Goal: Information Seeking & Learning: Learn about a topic

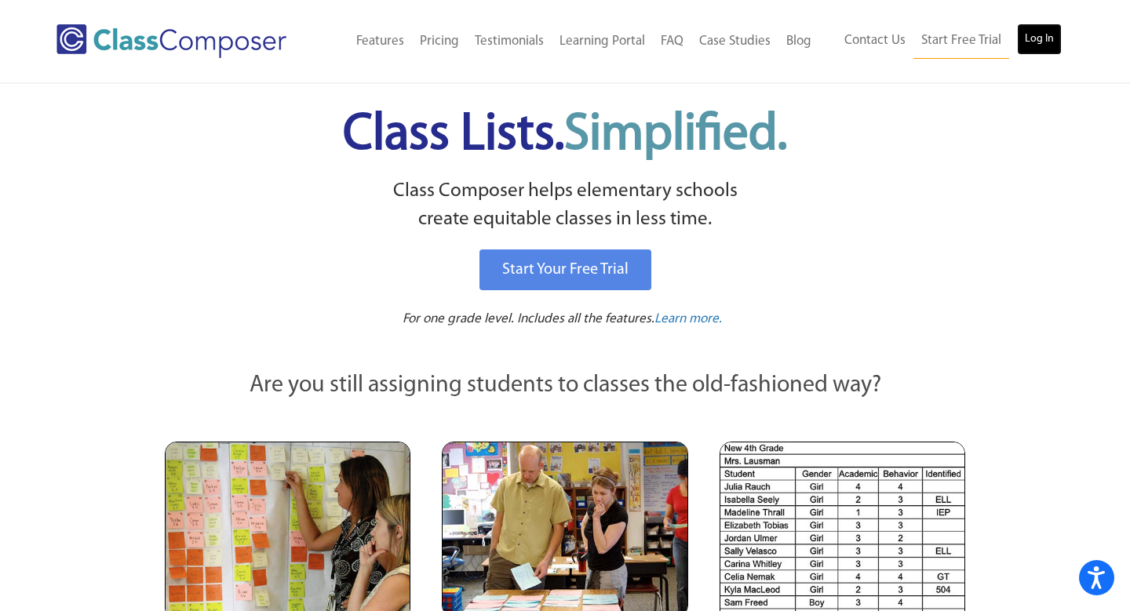
click at [1047, 46] on link "Log In" at bounding box center [1039, 39] width 45 height 31
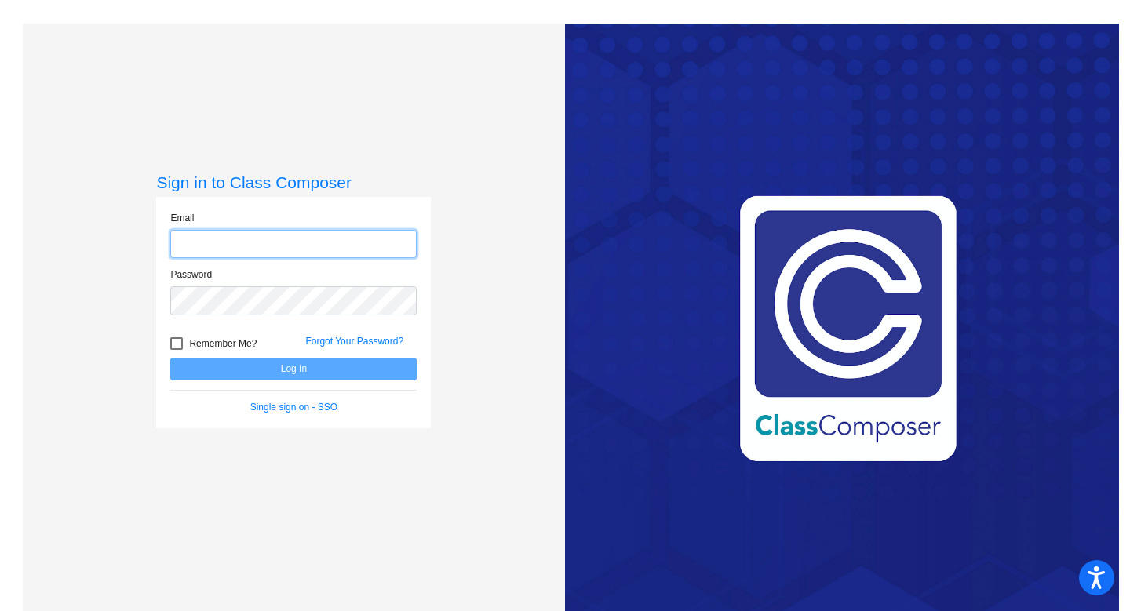
click at [220, 251] on input "email" at bounding box center [293, 244] width 246 height 29
type input "[EMAIL_ADDRESS][DOMAIN_NAME]"
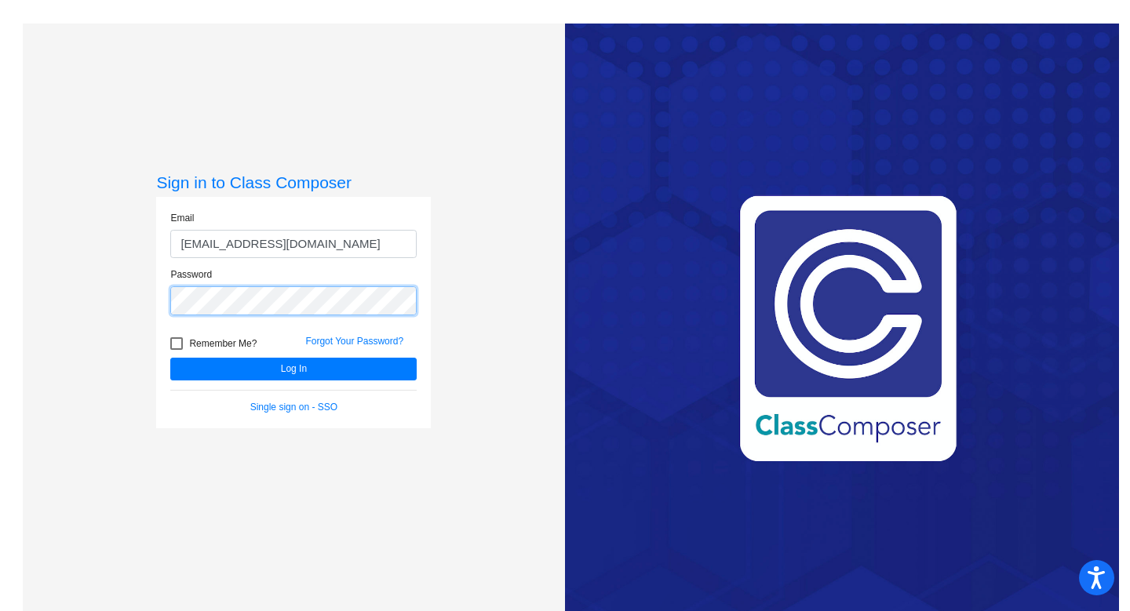
click at [170, 358] on button "Log In" at bounding box center [293, 369] width 246 height 23
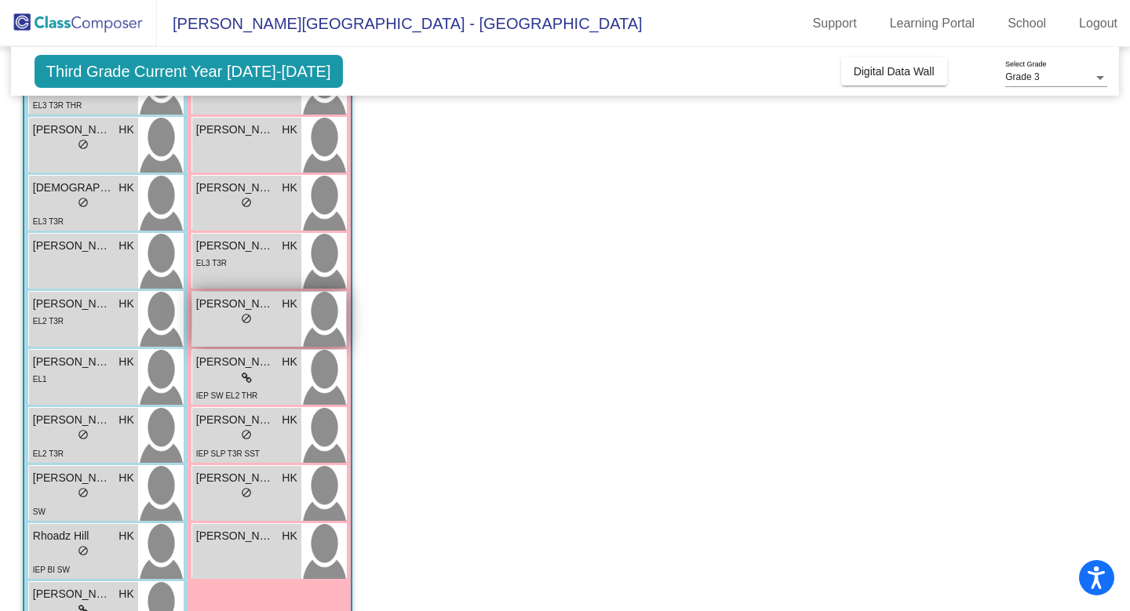
scroll to position [253, 0]
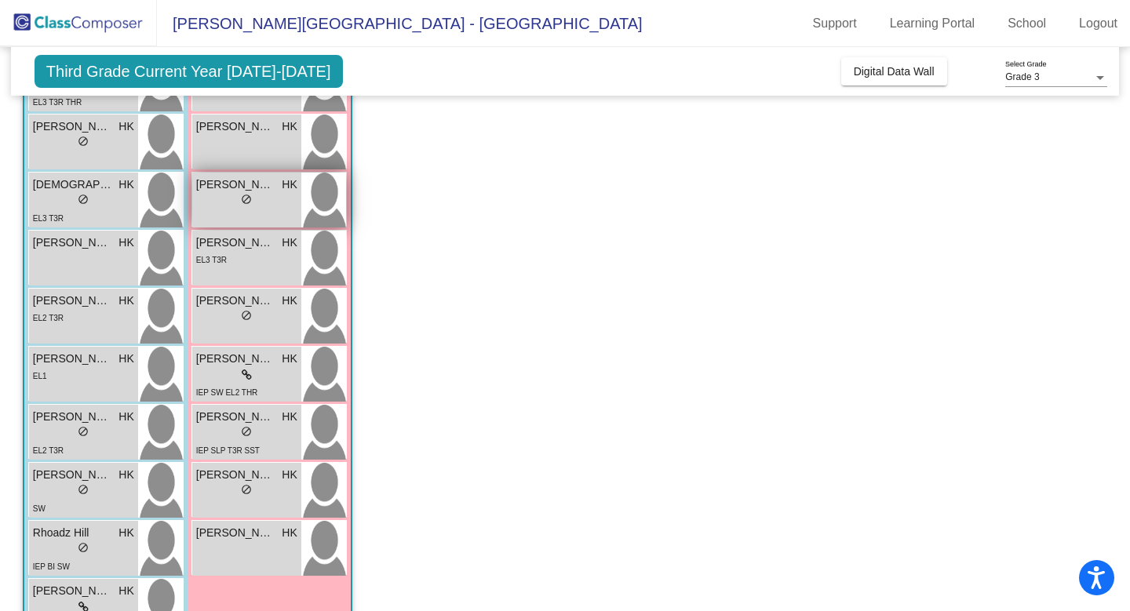
click at [310, 201] on img at bounding box center [323, 200] width 45 height 55
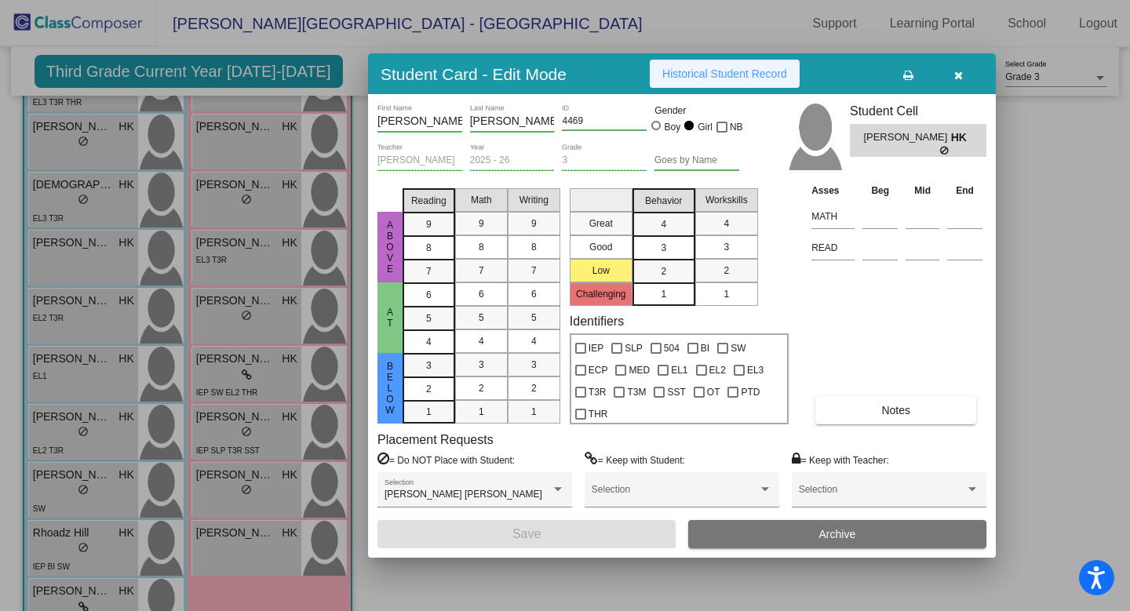
click at [698, 76] on span "Historical Student Record" at bounding box center [724, 73] width 125 height 13
click at [954, 73] on icon "button" at bounding box center [958, 75] width 9 height 11
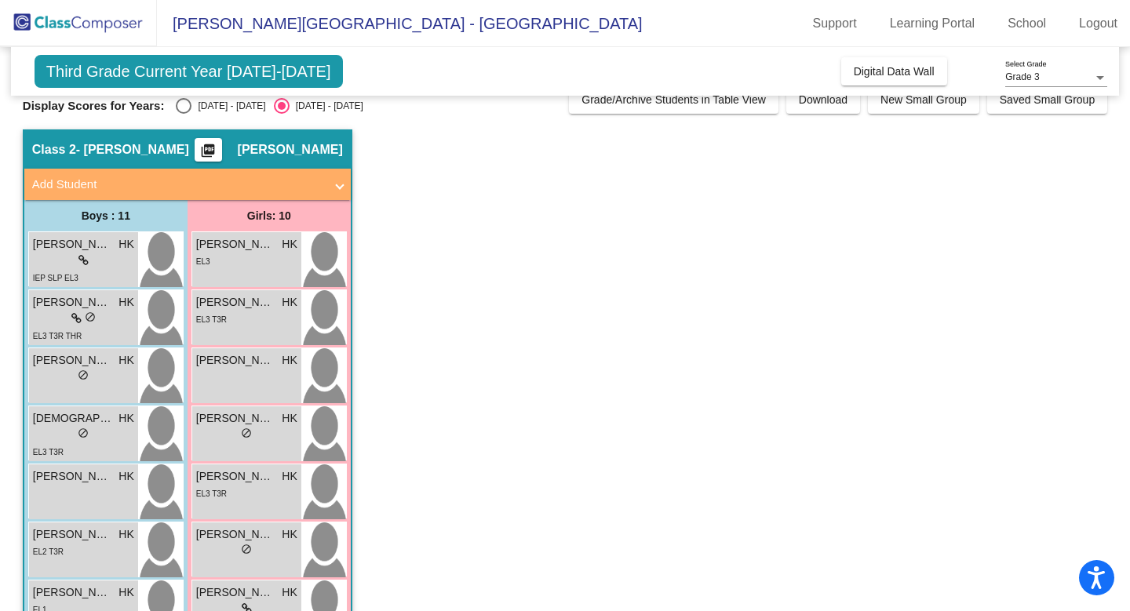
scroll to position [13, 0]
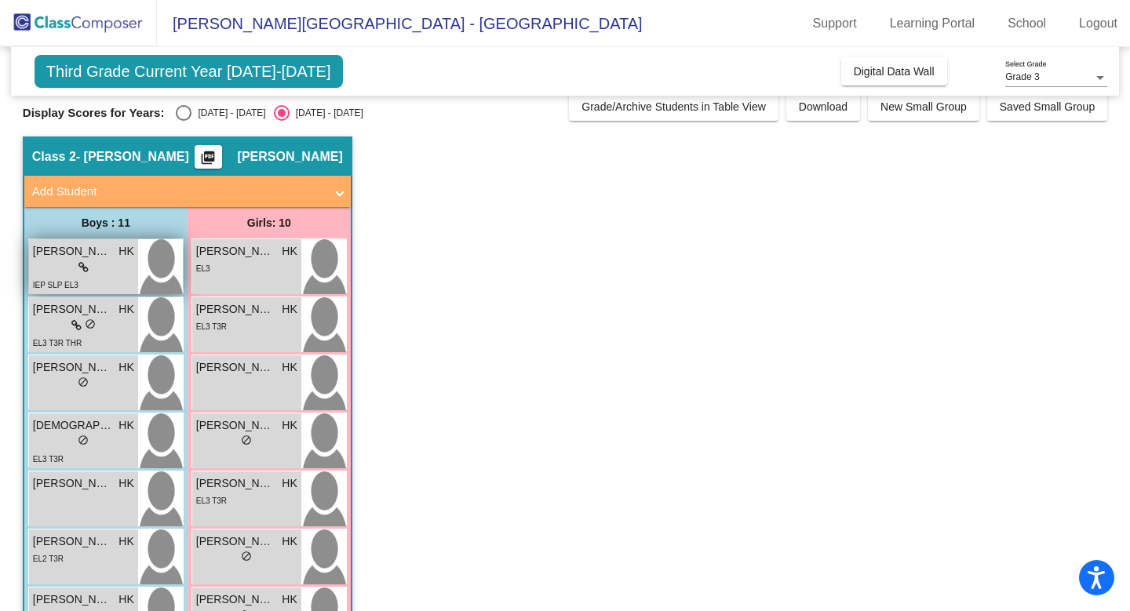
click at [100, 260] on div "lock do_not_disturb_alt" at bounding box center [83, 268] width 101 height 16
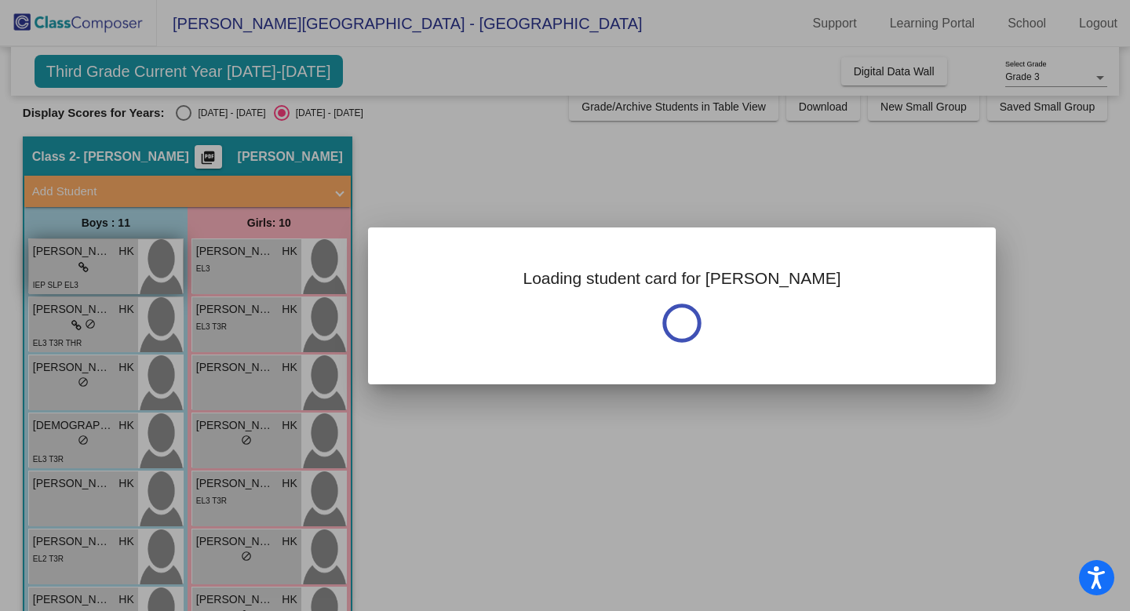
click at [100, 260] on div at bounding box center [565, 305] width 1130 height 611
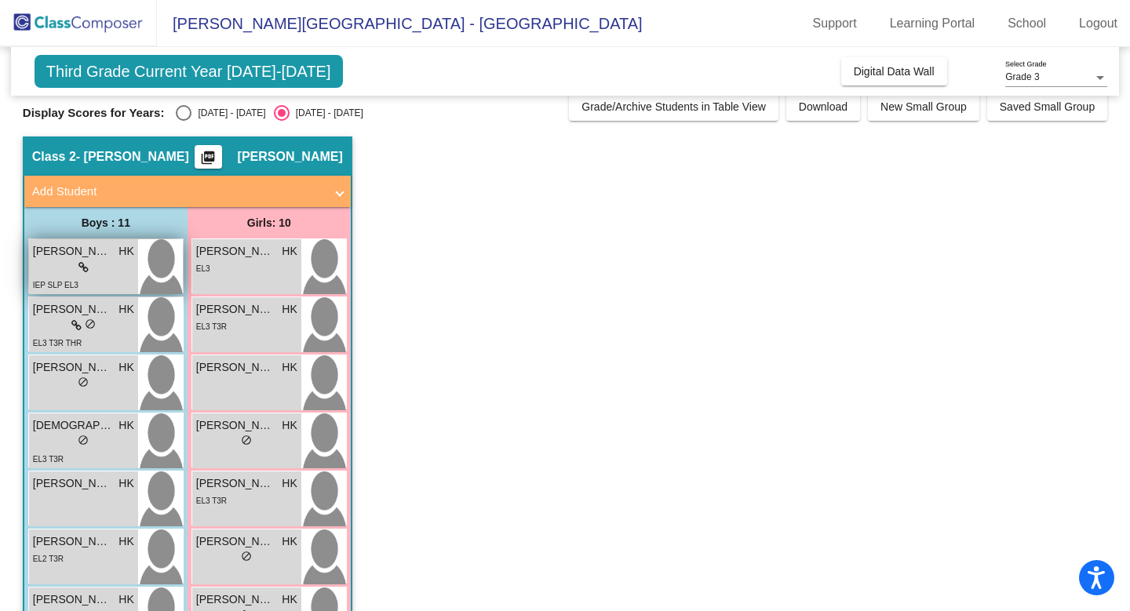
click at [151, 263] on img at bounding box center [160, 266] width 45 height 55
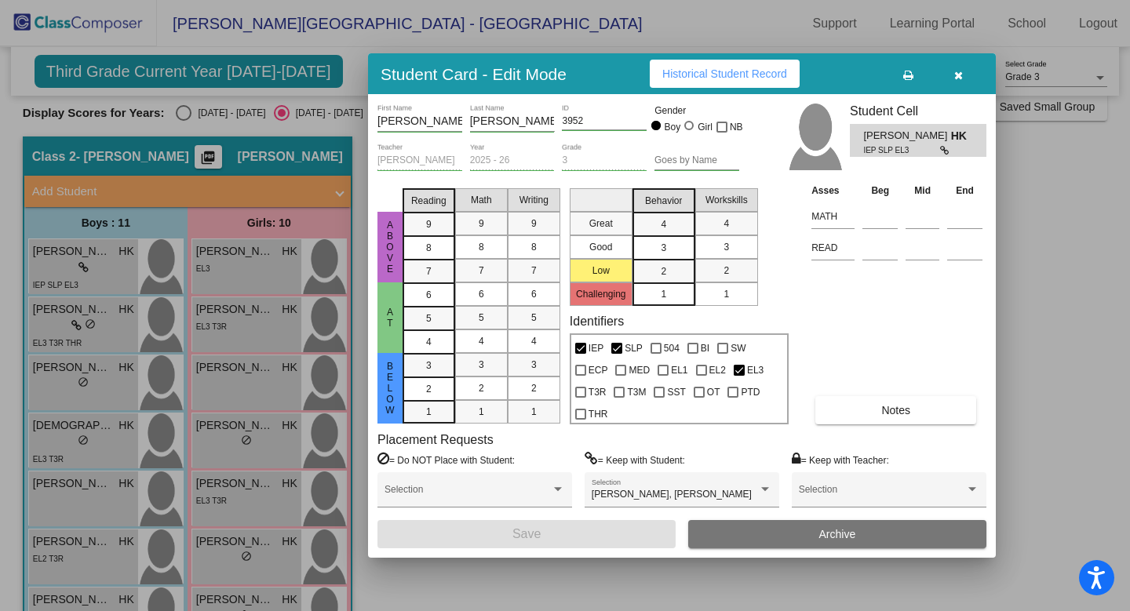
click at [697, 89] on div "Student Card - Edit Mode Historical Student Record" at bounding box center [682, 73] width 628 height 41
click at [694, 81] on button "Historical Student Record" at bounding box center [725, 74] width 150 height 28
click at [968, 72] on button "button" at bounding box center [958, 74] width 50 height 28
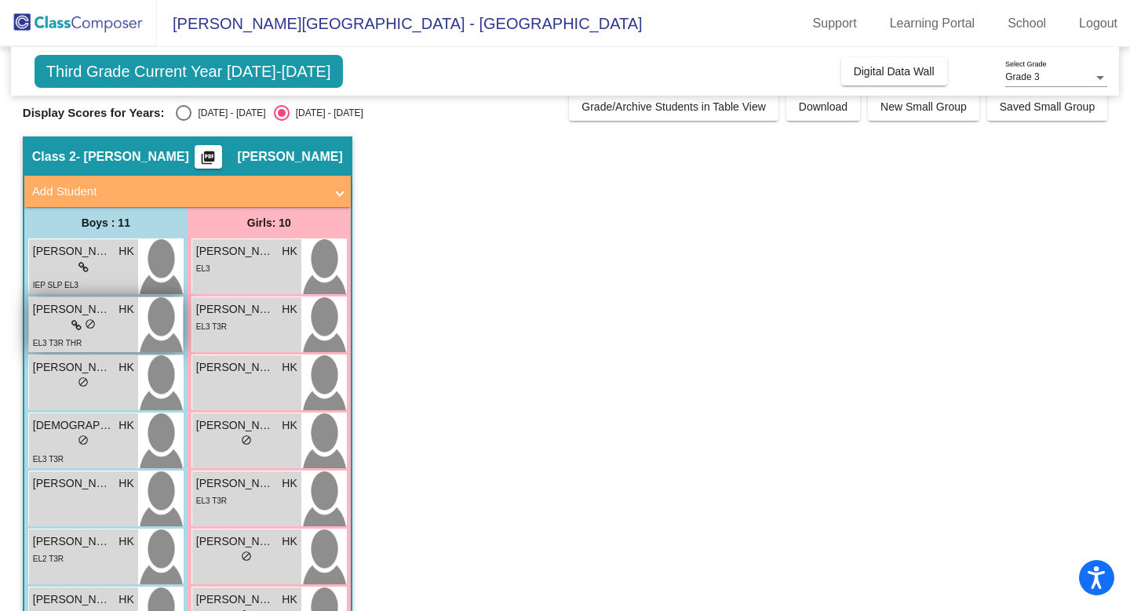
click at [57, 332] on div "lock do_not_disturb_alt" at bounding box center [83, 326] width 101 height 16
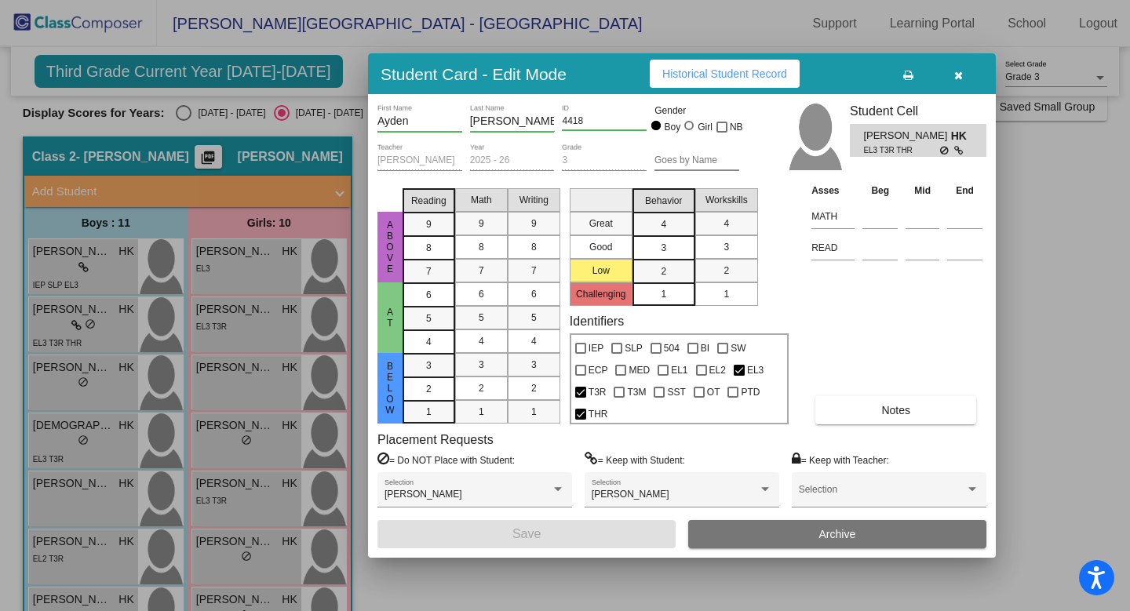
click at [702, 66] on button "Historical Student Record" at bounding box center [725, 74] width 150 height 28
click at [957, 73] on icon "button" at bounding box center [958, 75] width 9 height 11
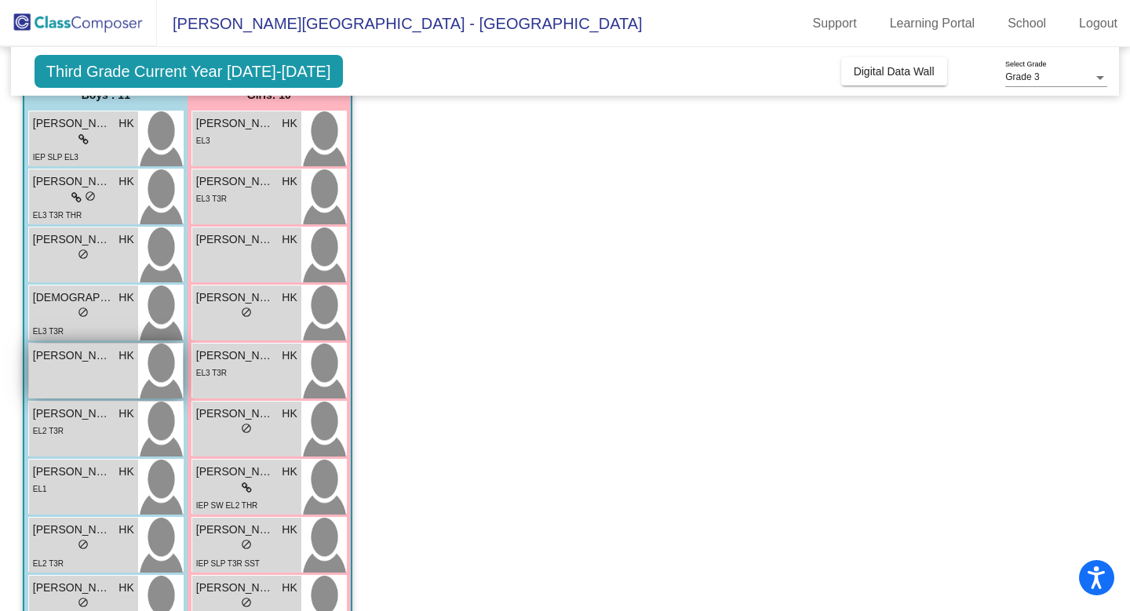
scroll to position [161, 0]
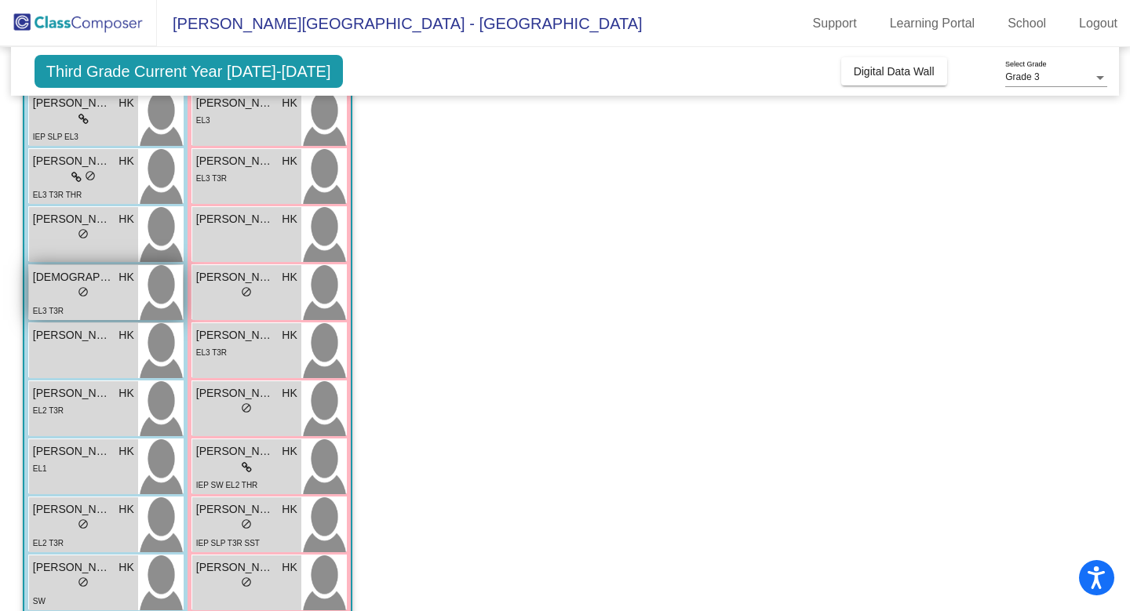
click at [113, 301] on div "lock do_not_disturb_alt" at bounding box center [83, 294] width 101 height 16
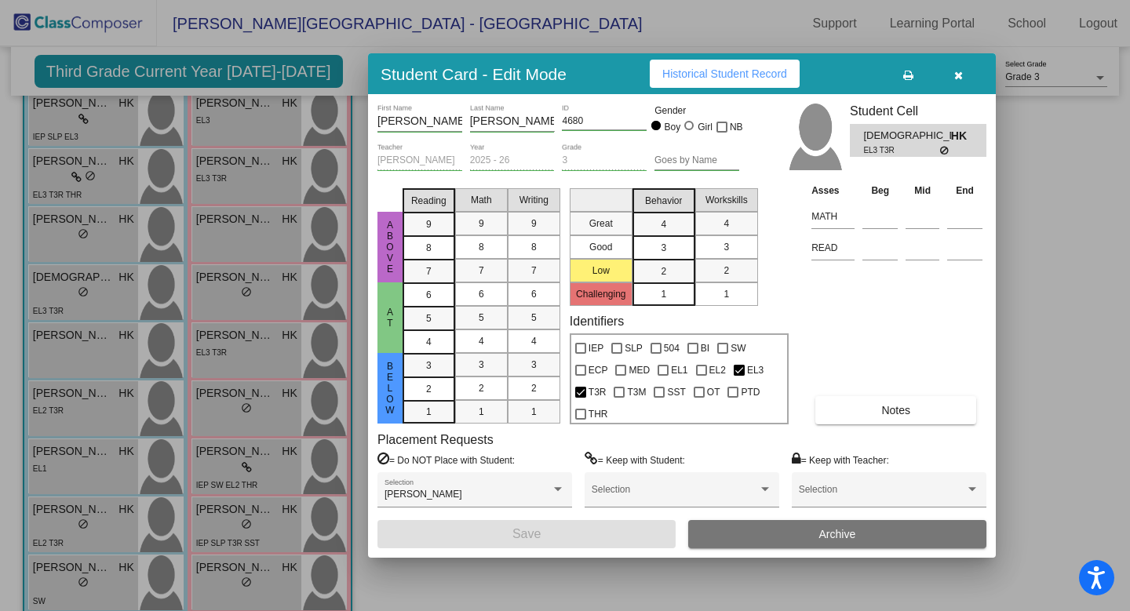
click at [675, 78] on span "Historical Student Record" at bounding box center [724, 73] width 125 height 13
click at [957, 78] on icon "button" at bounding box center [958, 75] width 9 height 11
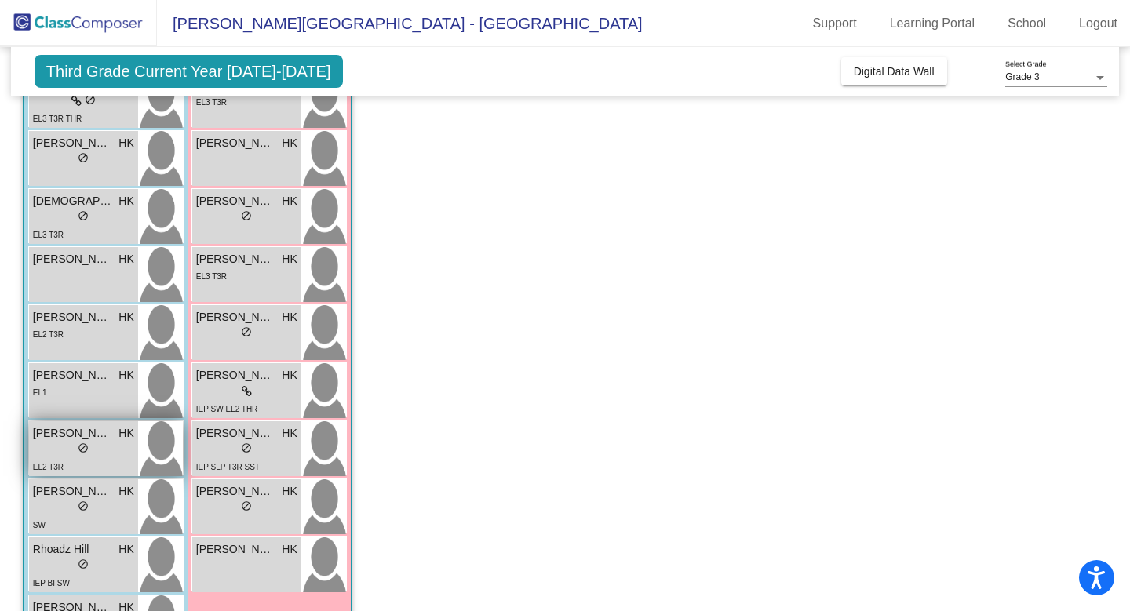
scroll to position [239, 0]
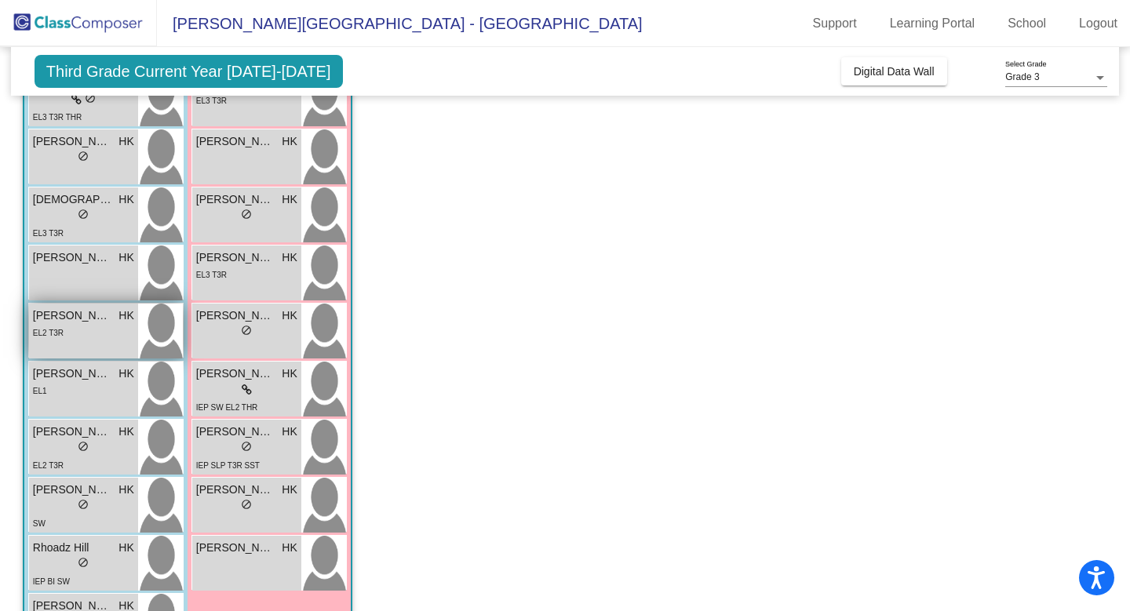
click at [94, 334] on div "EL2 T3R" at bounding box center [83, 332] width 101 height 16
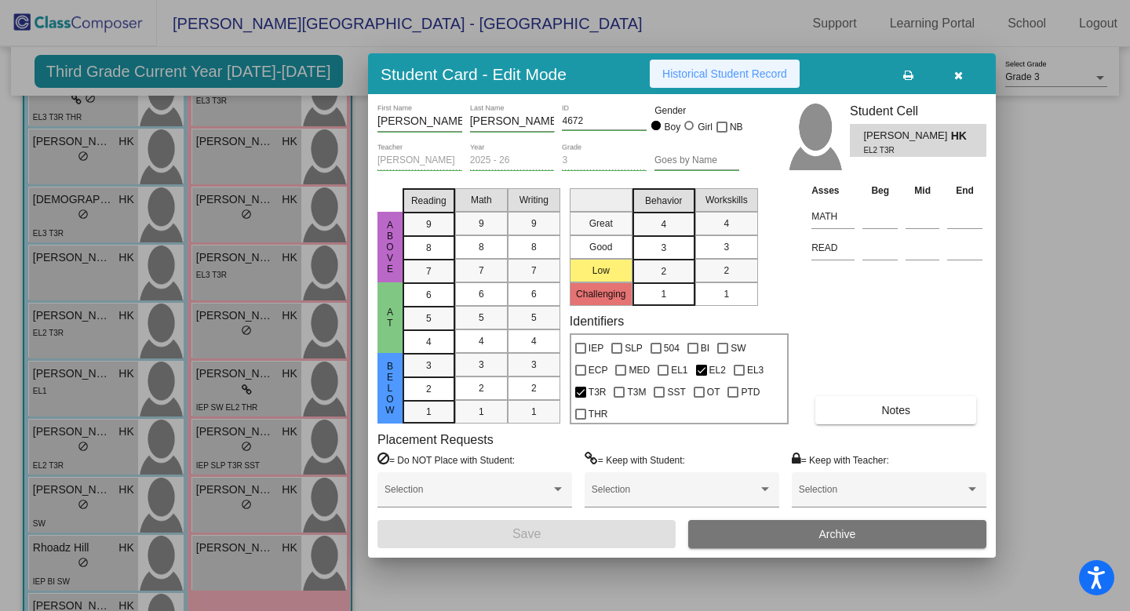
click at [680, 82] on button "Historical Student Record" at bounding box center [725, 74] width 150 height 28
click at [848, 412] on button "Notes" at bounding box center [895, 410] width 161 height 28
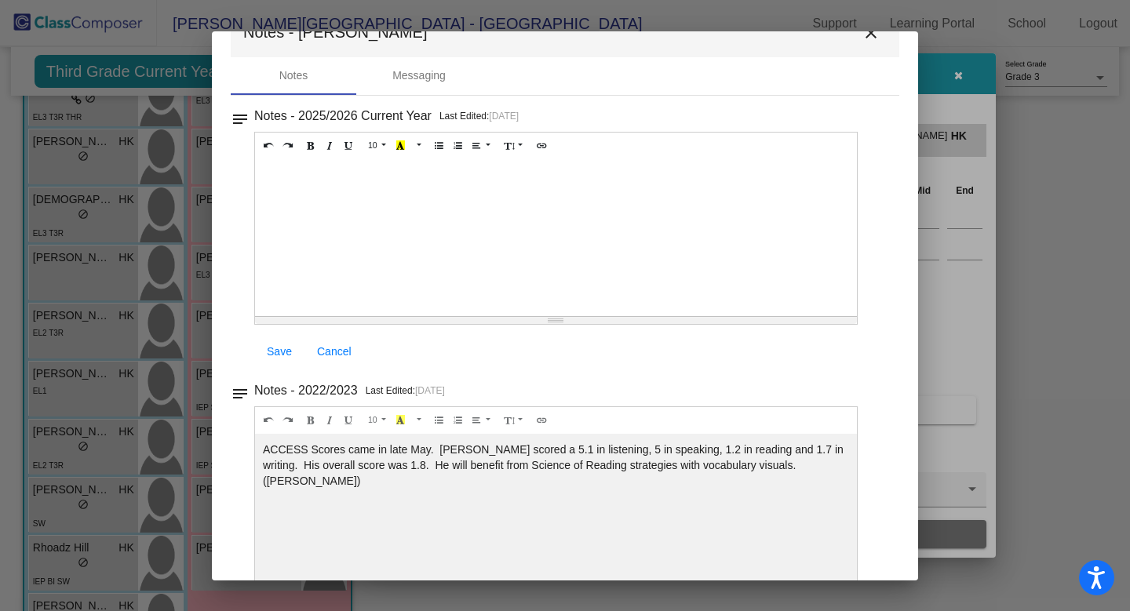
scroll to position [0, 0]
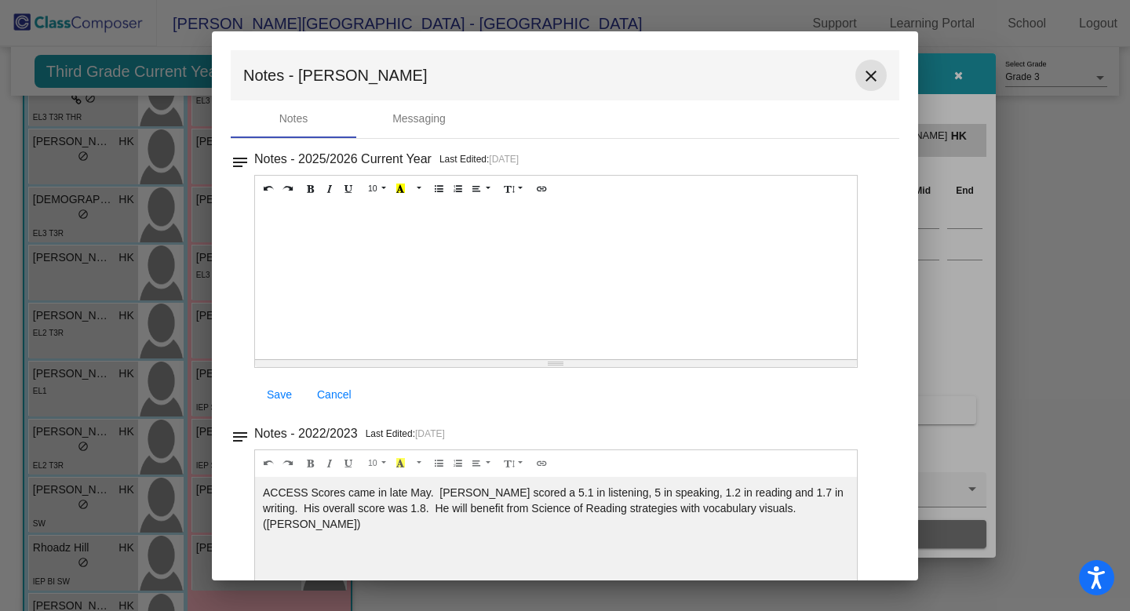
click at [868, 80] on mat-icon "close" at bounding box center [871, 76] width 19 height 19
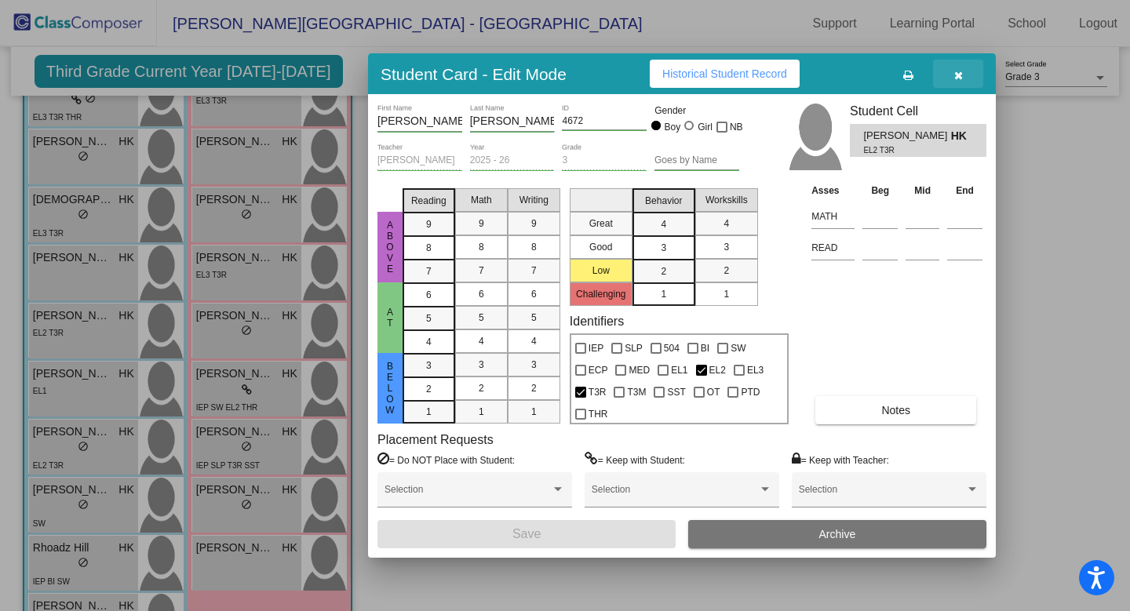
click at [963, 75] on button "button" at bounding box center [958, 74] width 50 height 28
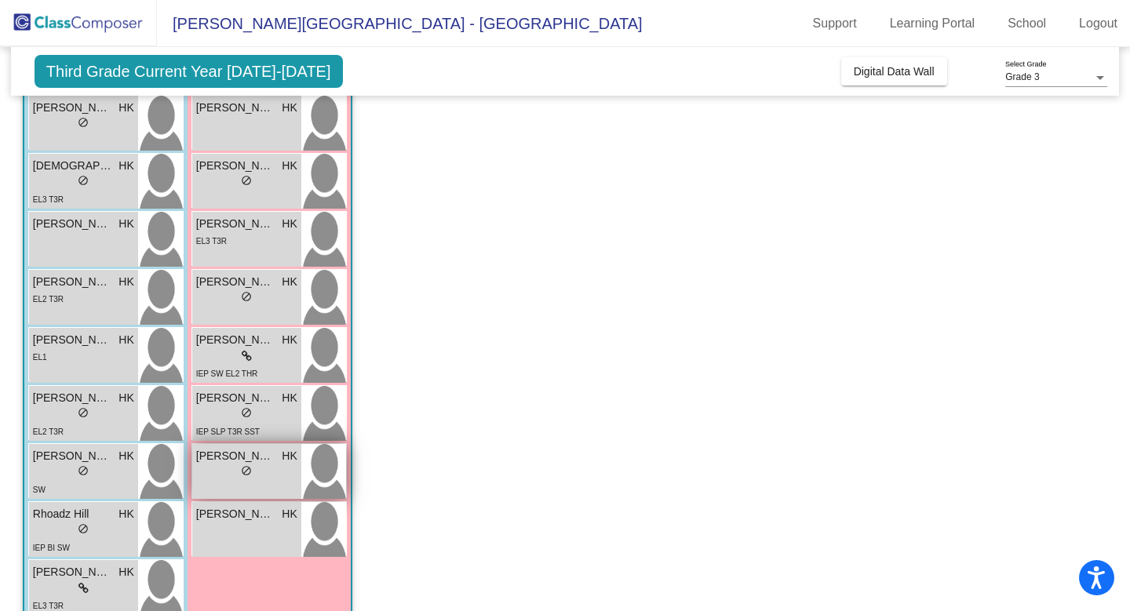
scroll to position [304, 0]
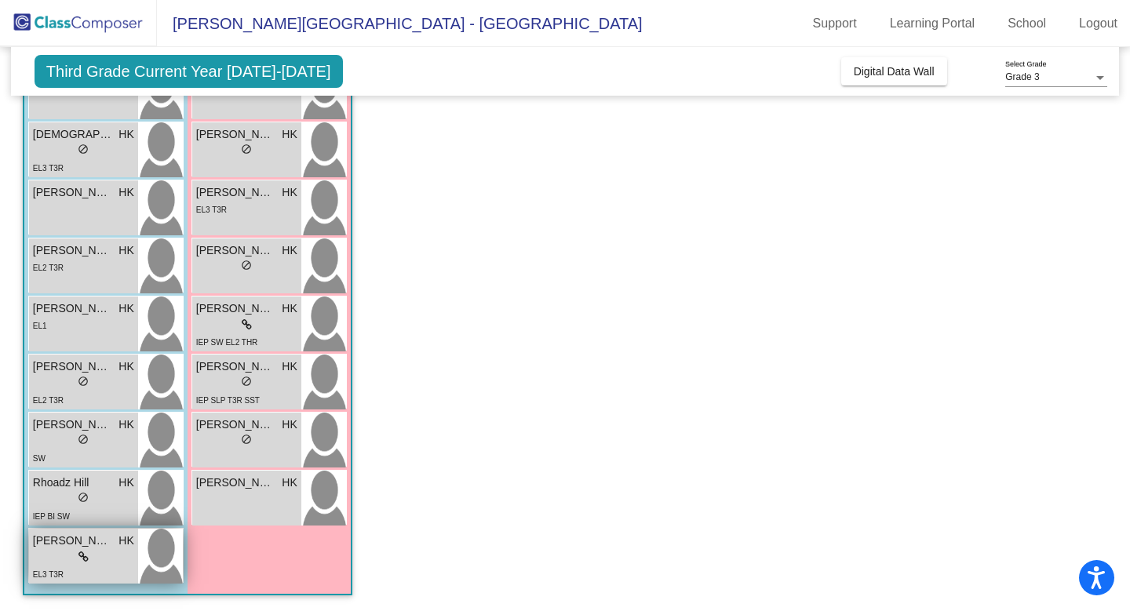
click at [104, 550] on div "lock do_not_disturb_alt" at bounding box center [83, 557] width 101 height 16
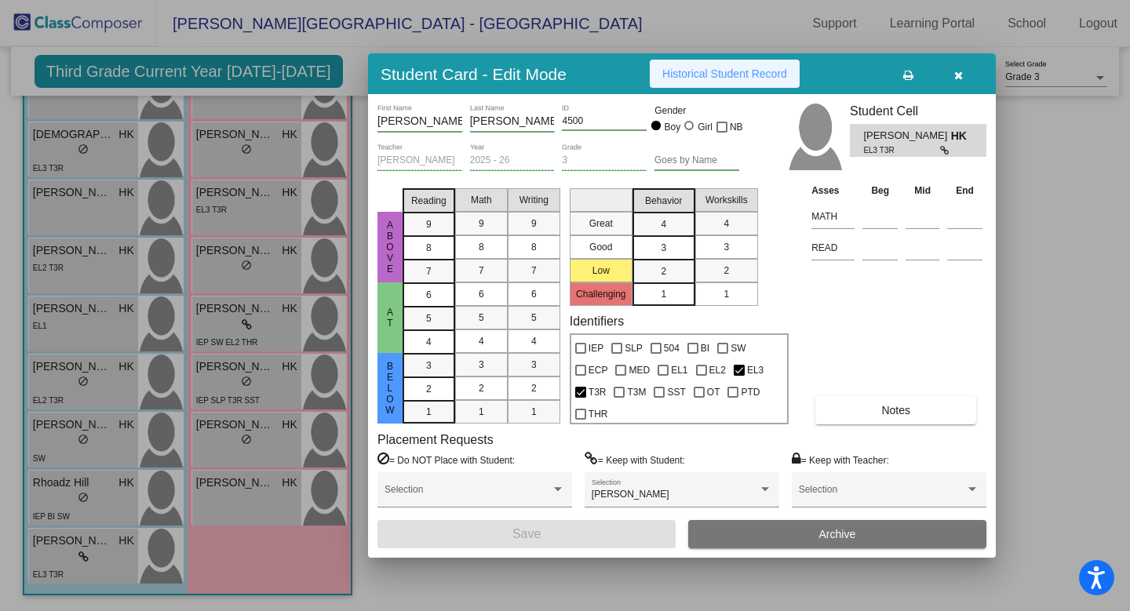
click at [709, 67] on span "Historical Student Record" at bounding box center [724, 73] width 125 height 13
click at [967, 79] on button "button" at bounding box center [958, 74] width 50 height 28
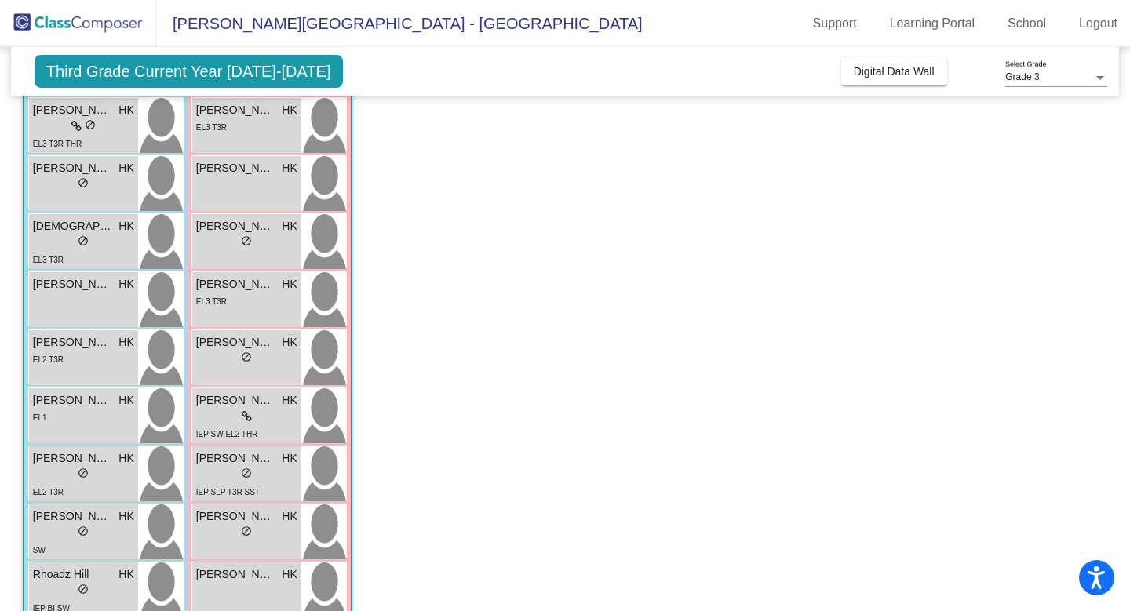
scroll to position [158, 0]
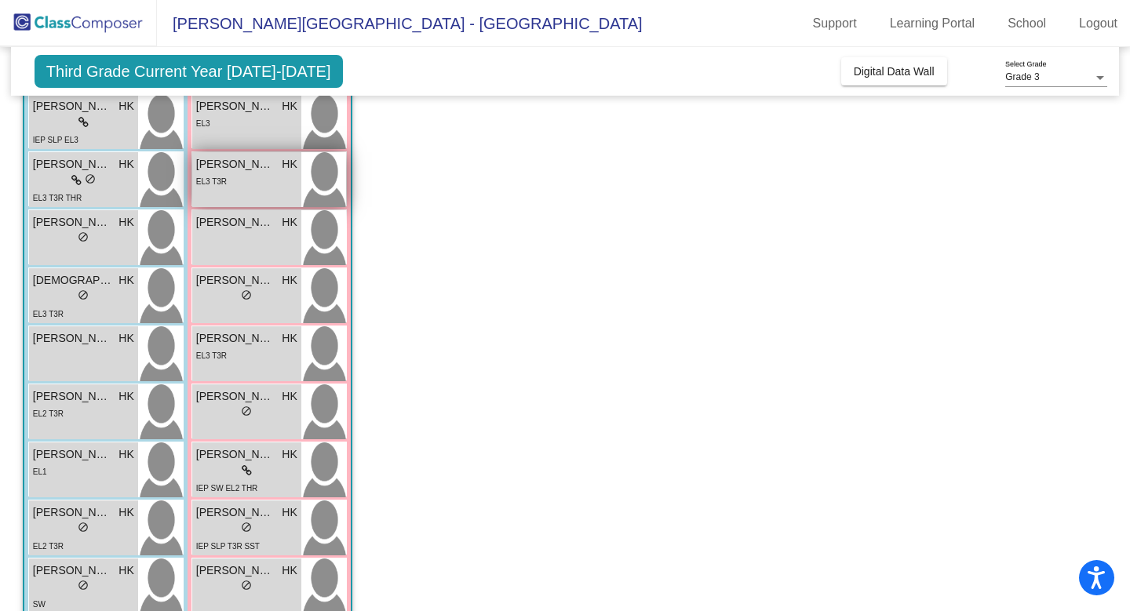
click at [264, 170] on span "[PERSON_NAME] [PERSON_NAME]" at bounding box center [235, 164] width 78 height 16
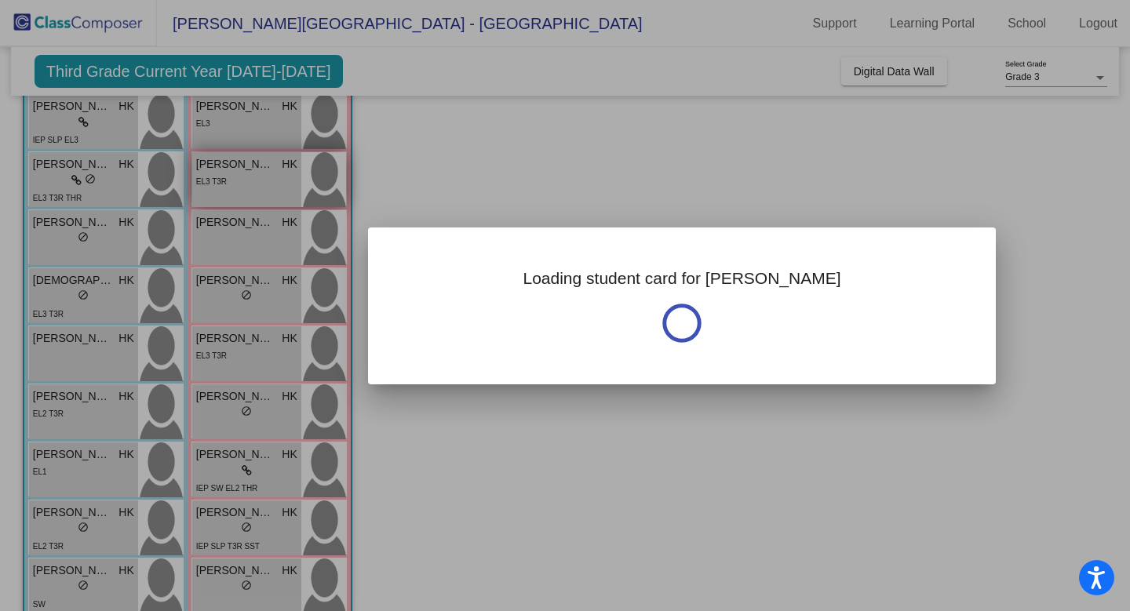
click at [264, 170] on div at bounding box center [565, 305] width 1130 height 611
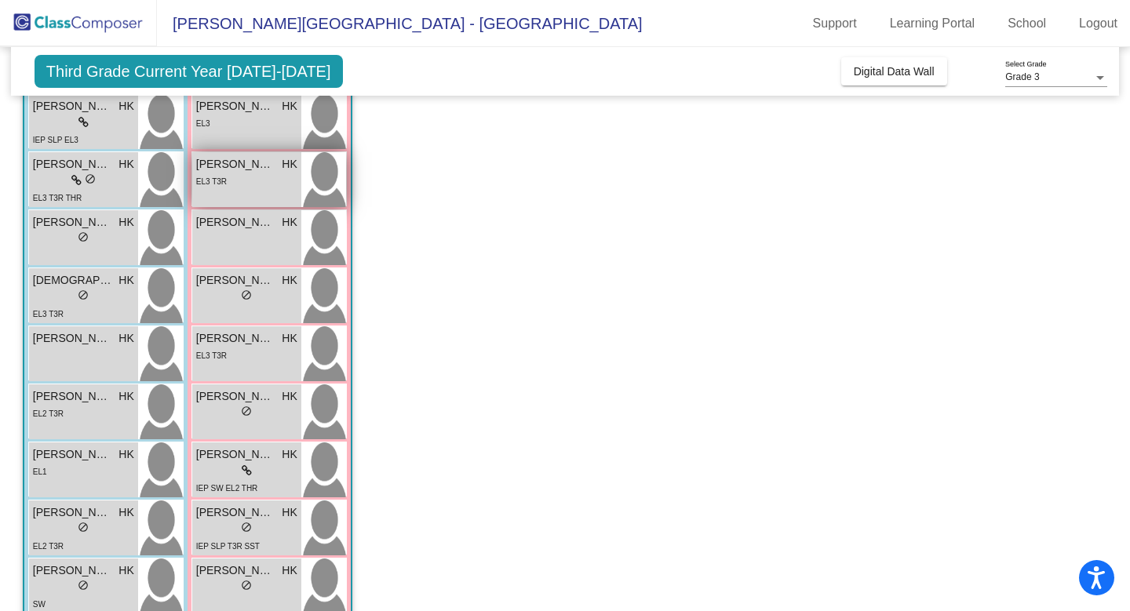
click at [337, 192] on img at bounding box center [323, 179] width 45 height 55
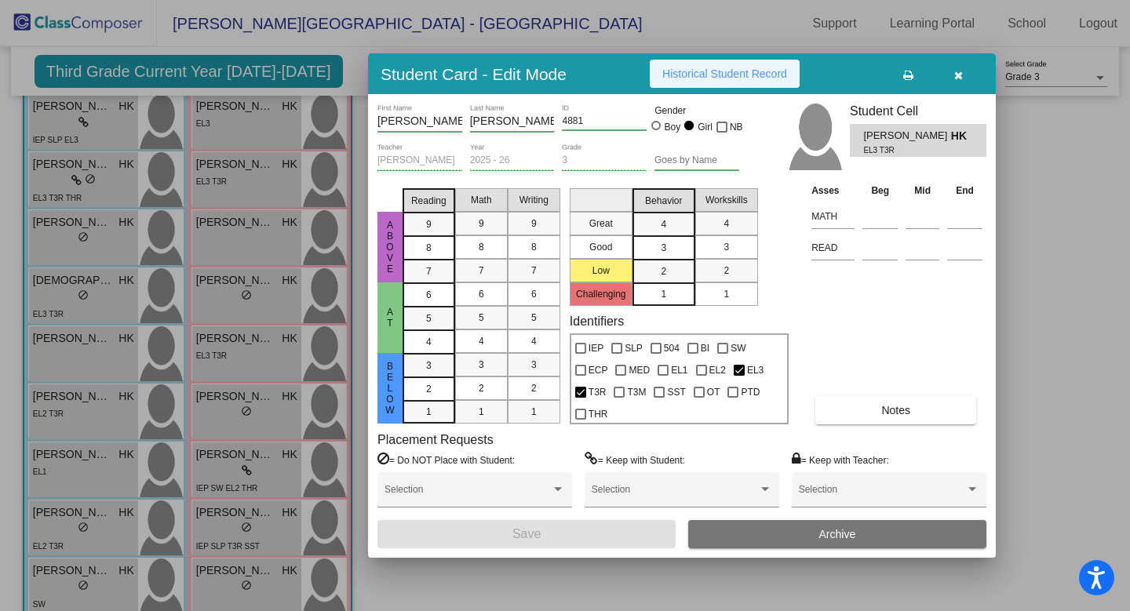
click at [693, 76] on span "Historical Student Record" at bounding box center [724, 73] width 125 height 13
drag, startPoint x: 957, startPoint y: 76, endPoint x: 651, endPoint y: 153, distance: 315.6
click at [954, 77] on icon "button" at bounding box center [958, 75] width 9 height 11
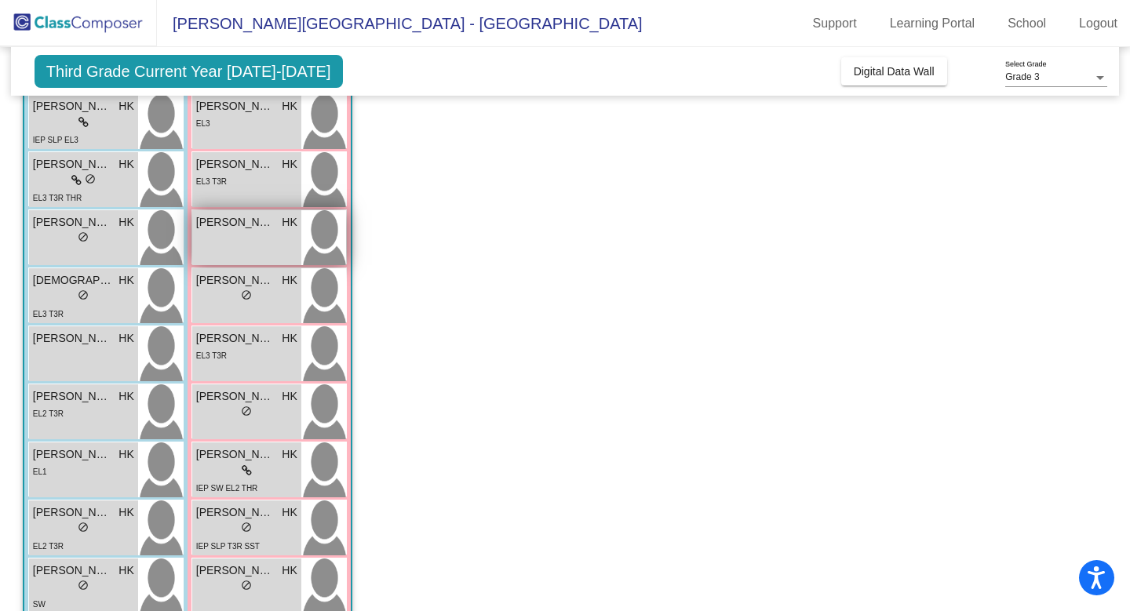
scroll to position [133, 0]
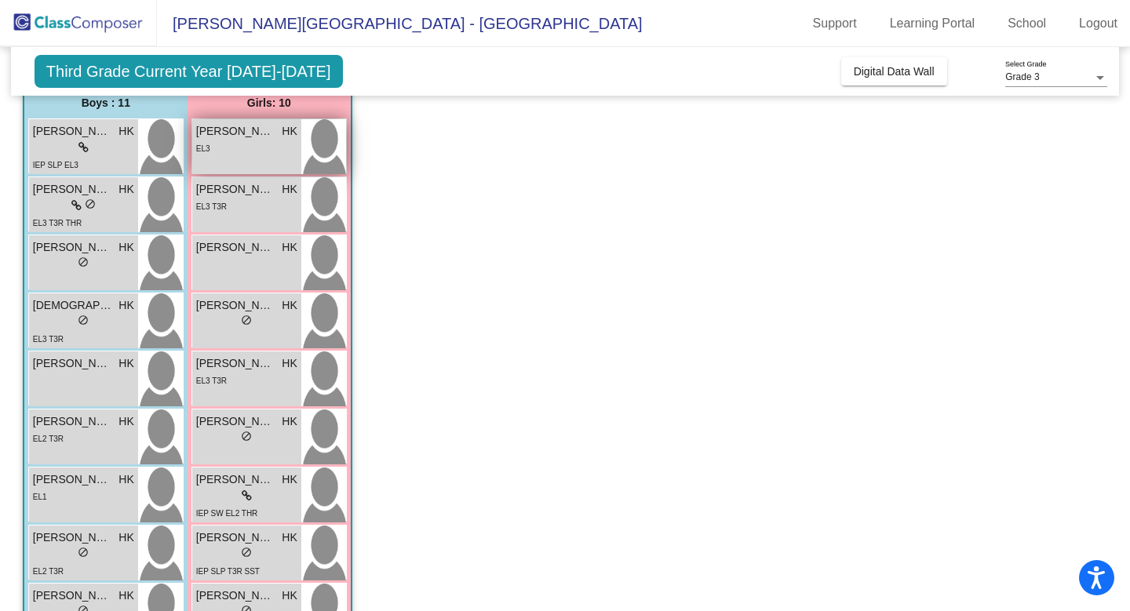
click at [322, 142] on img at bounding box center [323, 146] width 45 height 55
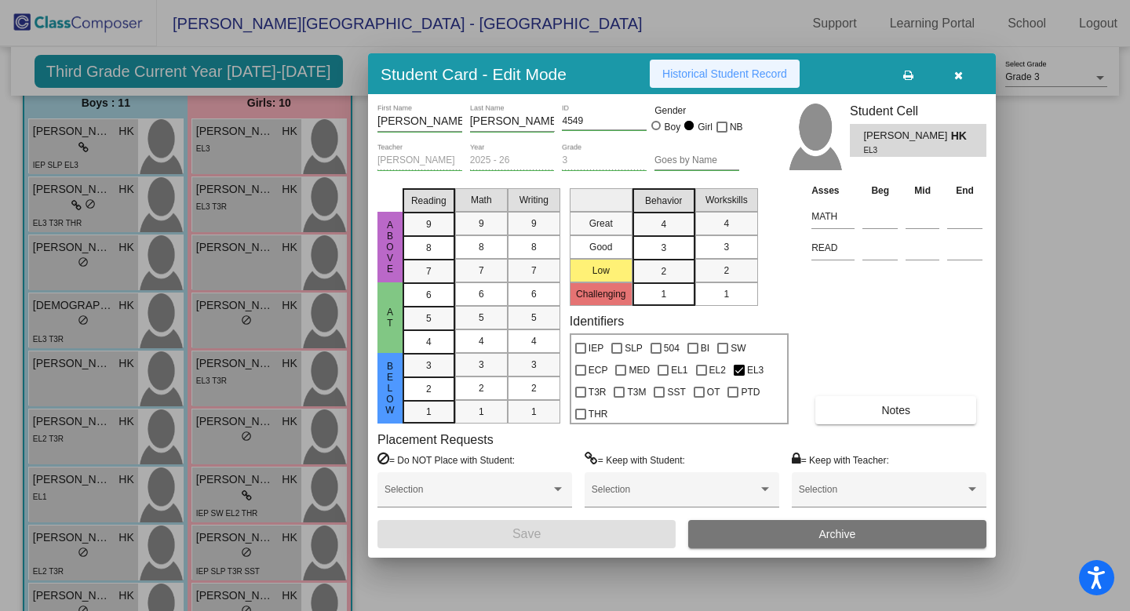
click at [679, 81] on button "Historical Student Record" at bounding box center [725, 74] width 150 height 28
click at [952, 76] on button "button" at bounding box center [958, 74] width 50 height 28
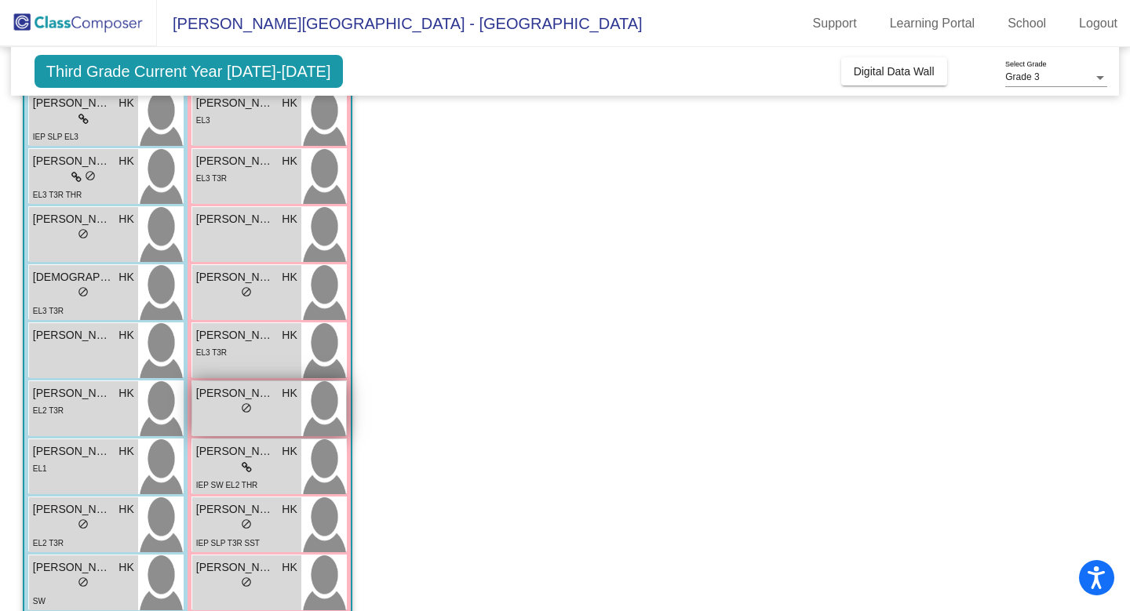
scroll to position [212, 0]
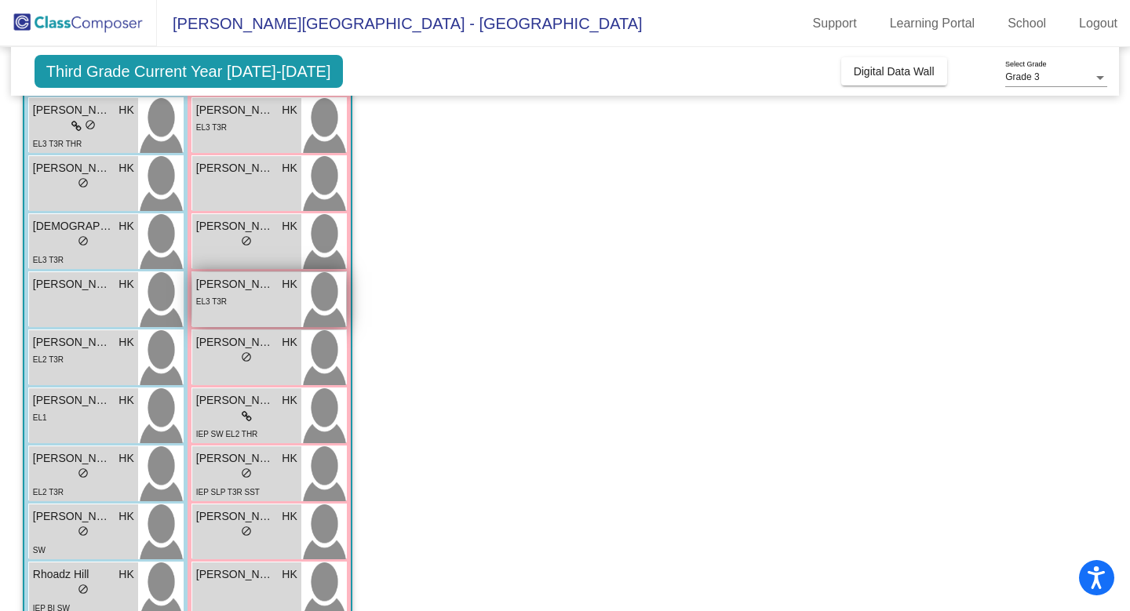
click at [240, 310] on div "[PERSON_NAME] HK lock do_not_disturb_alt EL3 T3R" at bounding box center [246, 299] width 109 height 55
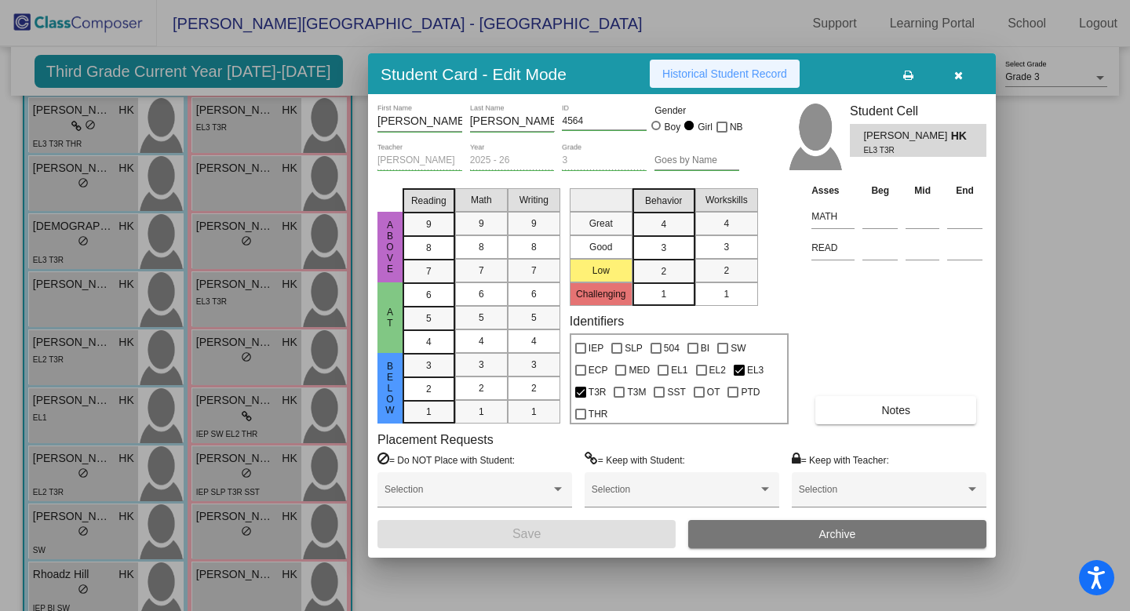
click at [677, 80] on span "Historical Student Record" at bounding box center [724, 73] width 125 height 13
click at [960, 75] on icon "button" at bounding box center [958, 75] width 9 height 11
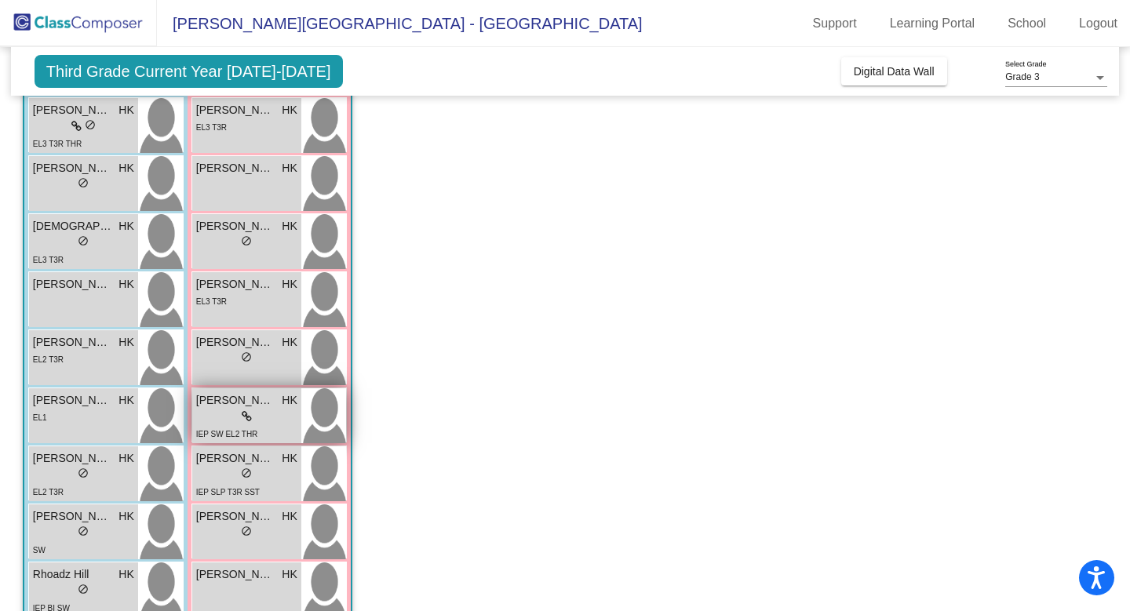
click at [235, 422] on div "lock do_not_disturb_alt" at bounding box center [246, 417] width 101 height 16
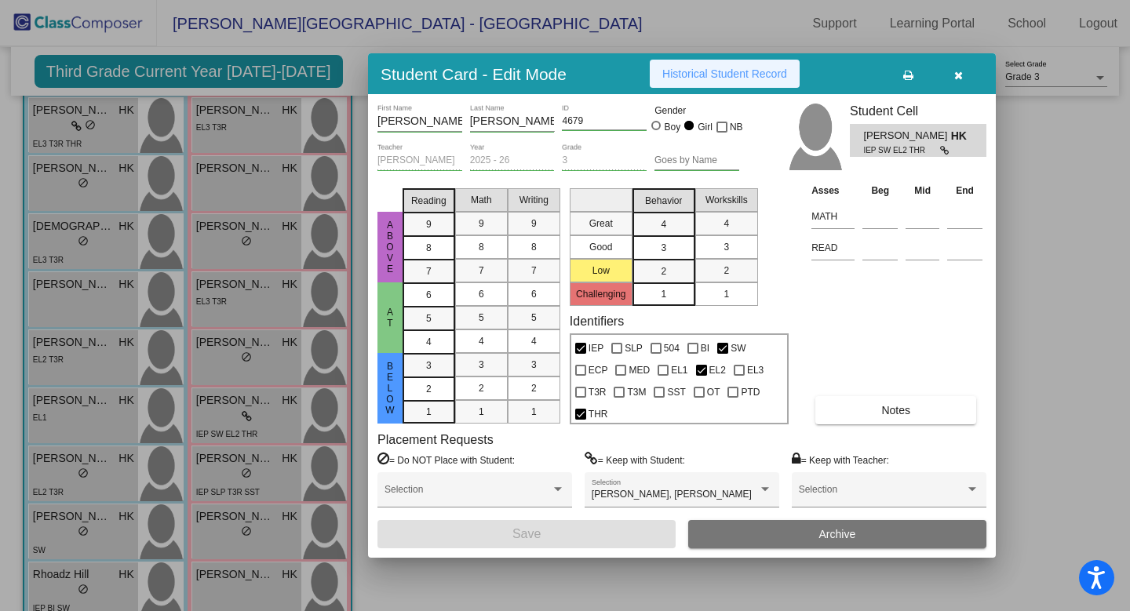
click at [662, 70] on span "Historical Student Record" at bounding box center [724, 73] width 125 height 13
click at [960, 77] on icon "button" at bounding box center [958, 75] width 9 height 11
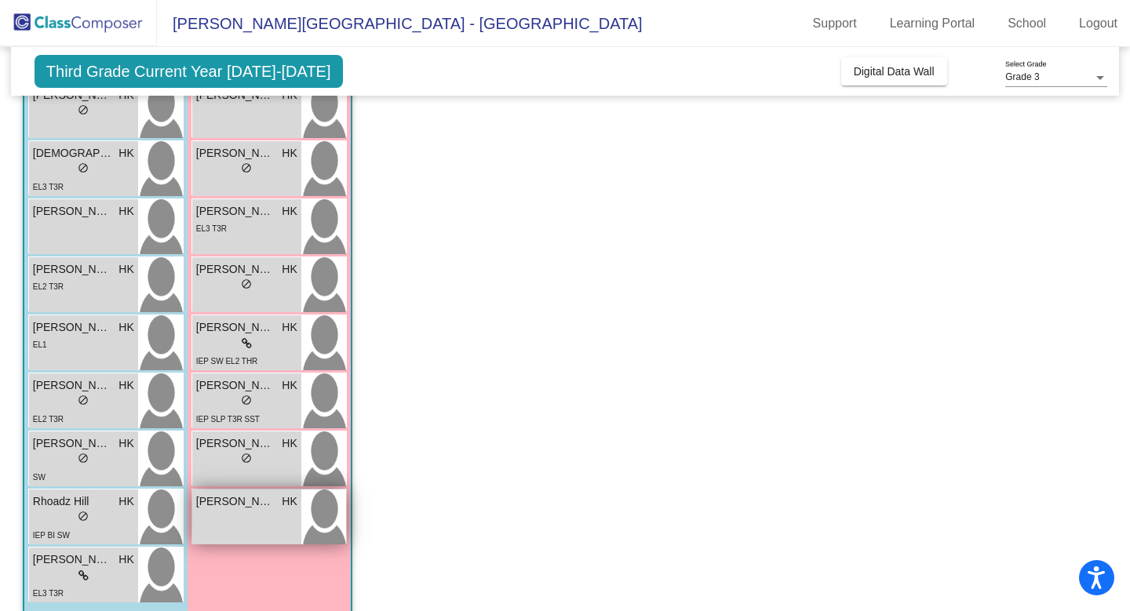
scroll to position [304, 0]
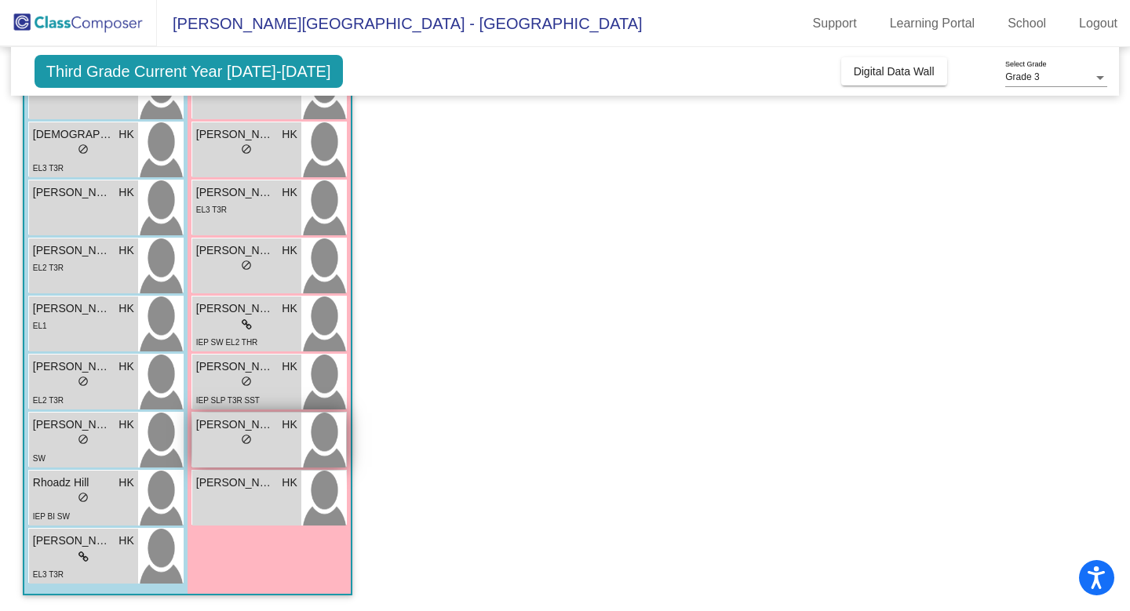
click at [271, 437] on div "lock do_not_disturb_alt" at bounding box center [246, 441] width 101 height 16
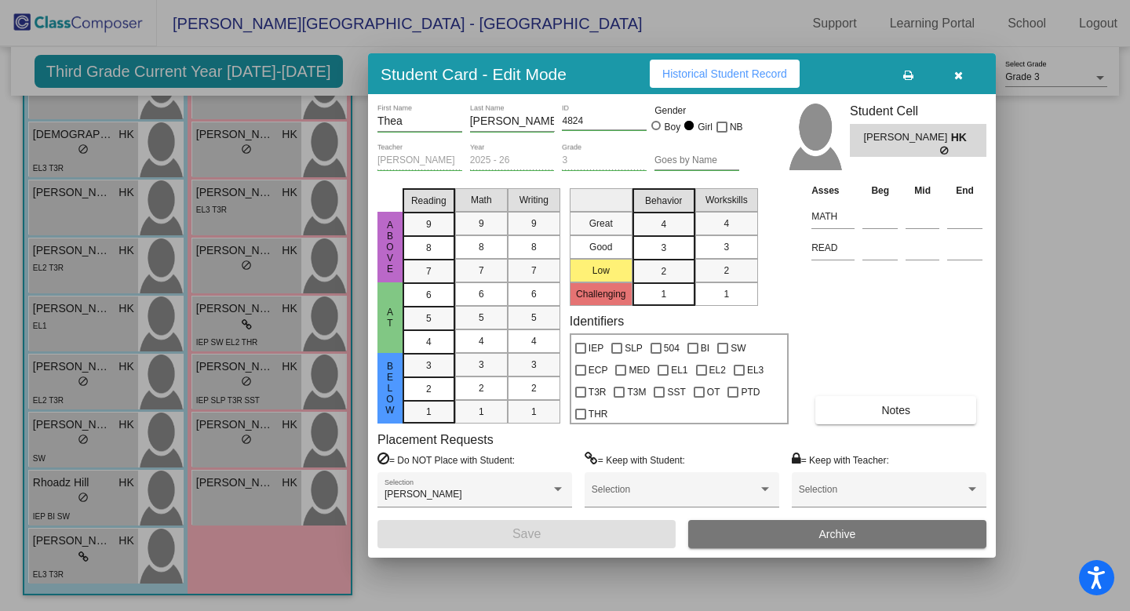
click at [717, 63] on button "Historical Student Record" at bounding box center [725, 74] width 150 height 28
click at [958, 67] on button "button" at bounding box center [958, 74] width 50 height 28
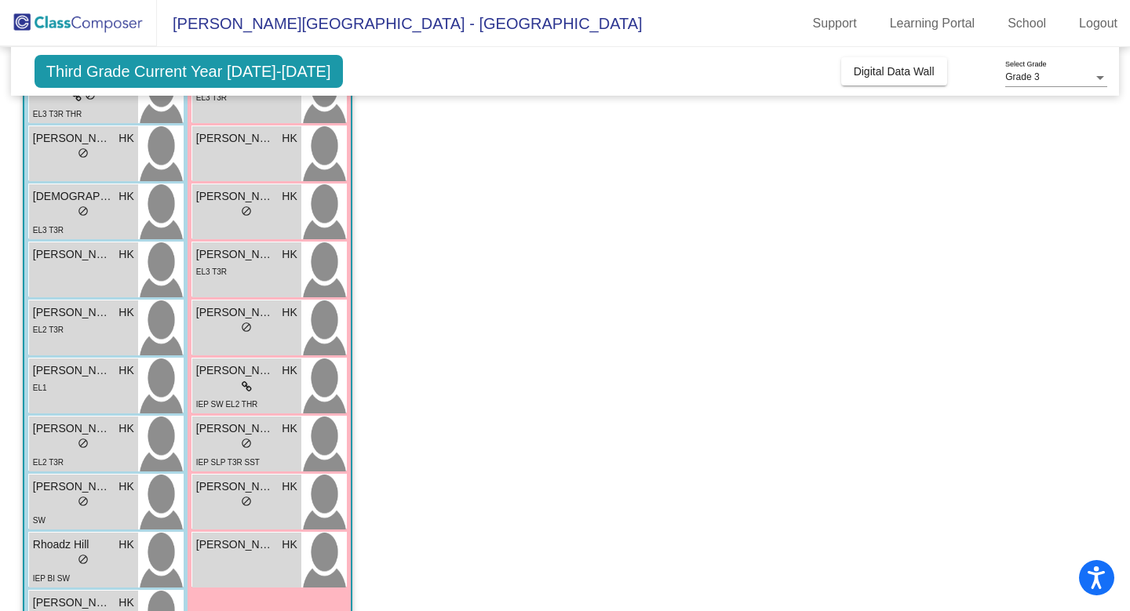
scroll to position [105, 0]
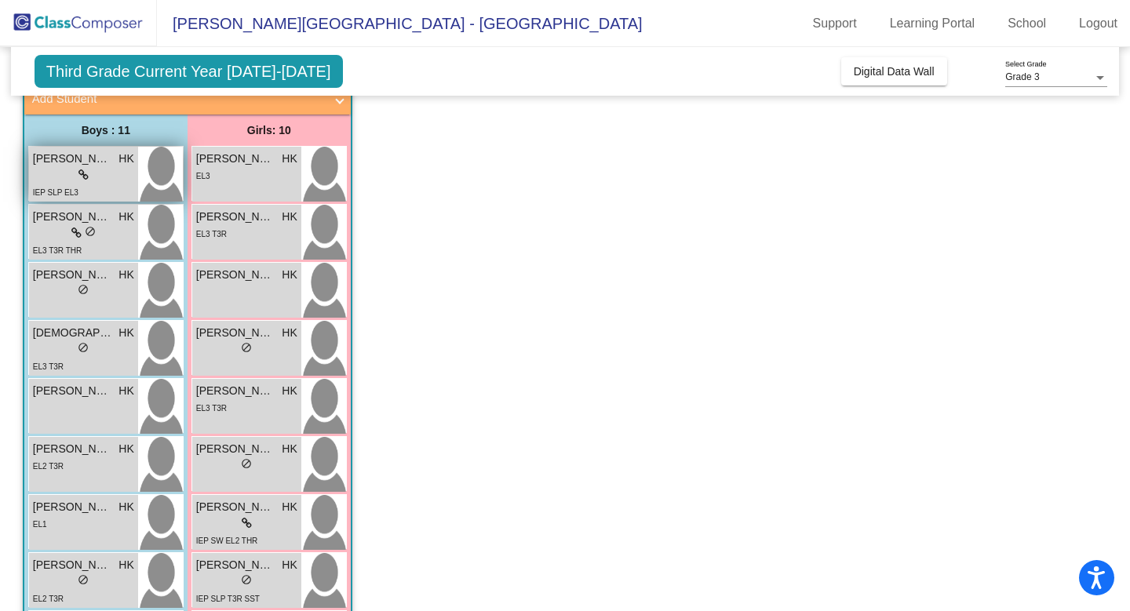
click at [148, 195] on img at bounding box center [160, 174] width 45 height 55
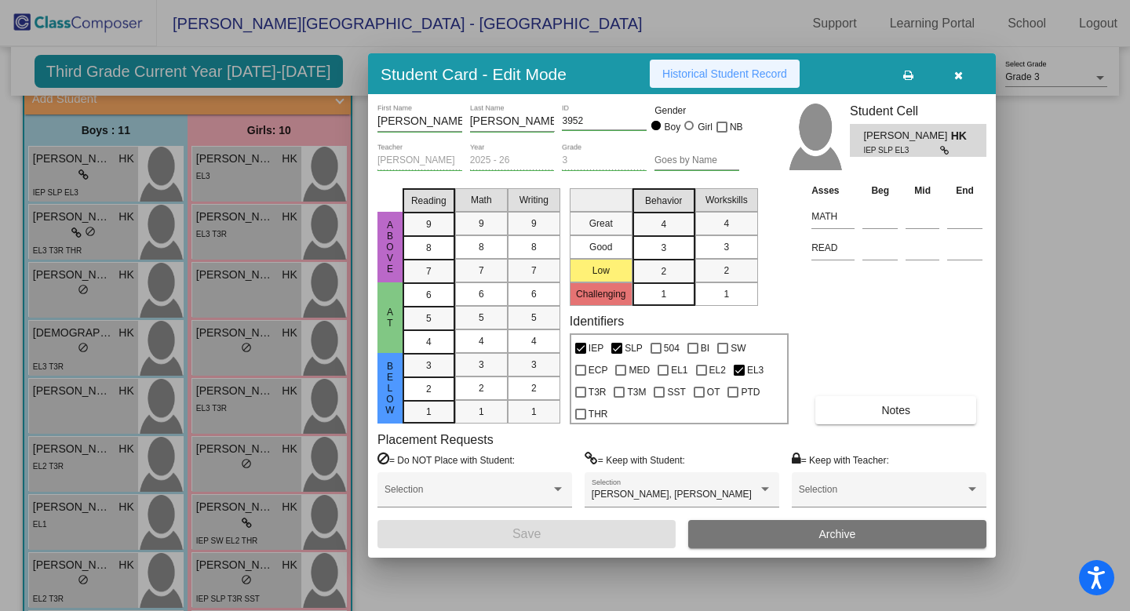
click at [692, 78] on span "Historical Student Record" at bounding box center [724, 73] width 125 height 13
click at [960, 70] on icon "button" at bounding box center [958, 75] width 9 height 11
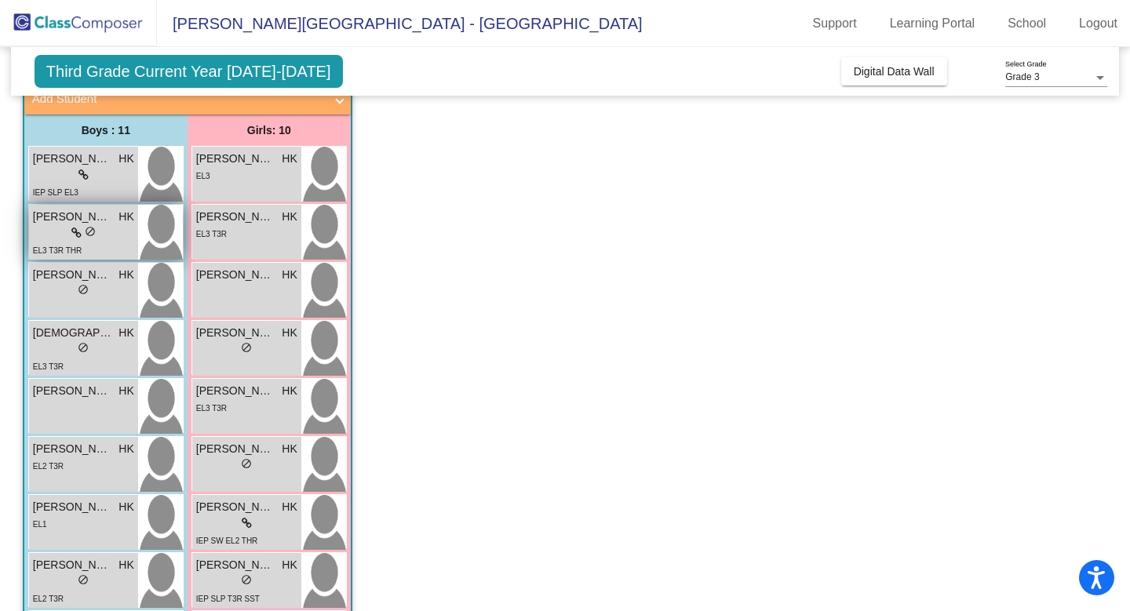
click at [110, 215] on span "[PERSON_NAME]" at bounding box center [72, 217] width 78 height 16
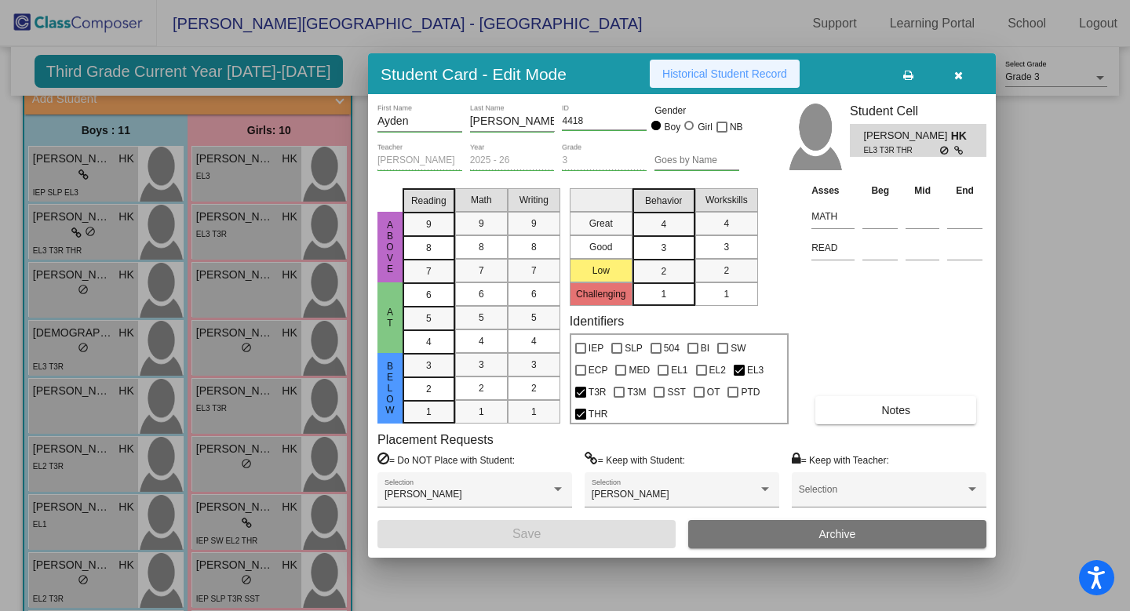
click at [690, 77] on span "Historical Student Record" at bounding box center [724, 73] width 125 height 13
click at [956, 70] on icon "button" at bounding box center [958, 75] width 9 height 11
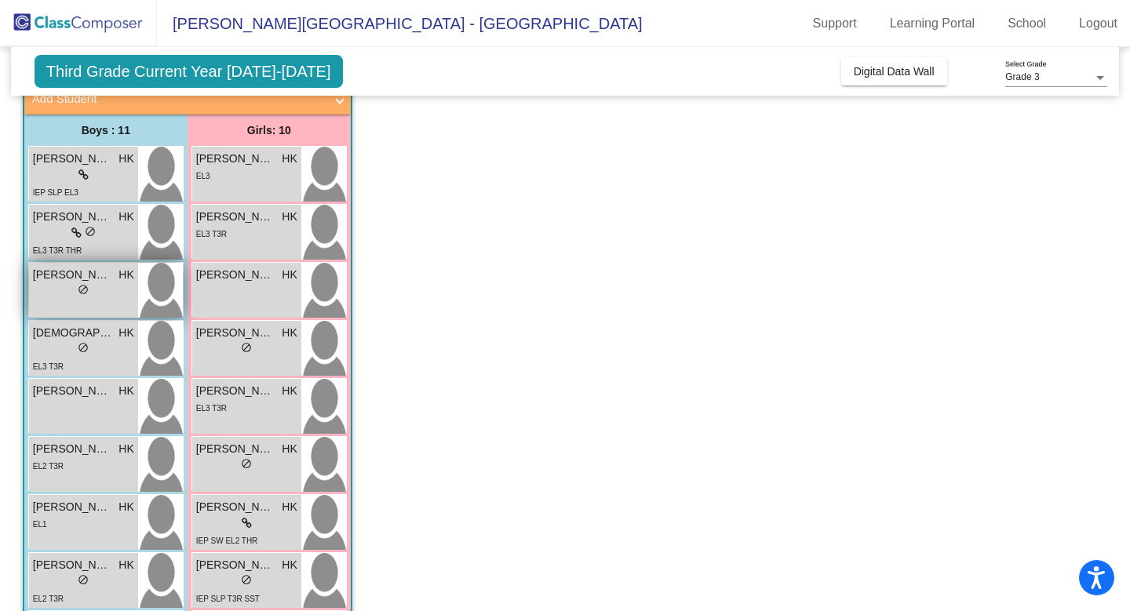
click at [81, 283] on div "lock do_not_disturb_alt" at bounding box center [83, 291] width 11 height 16
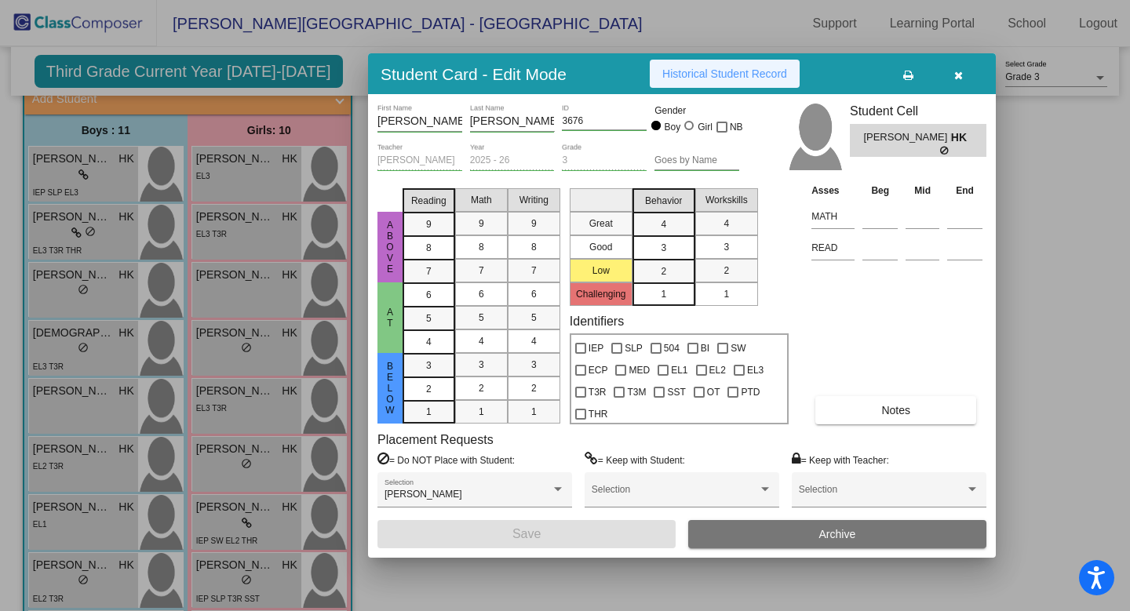
click at [698, 70] on span "Historical Student Record" at bounding box center [724, 73] width 125 height 13
click at [957, 75] on icon "button" at bounding box center [958, 75] width 9 height 11
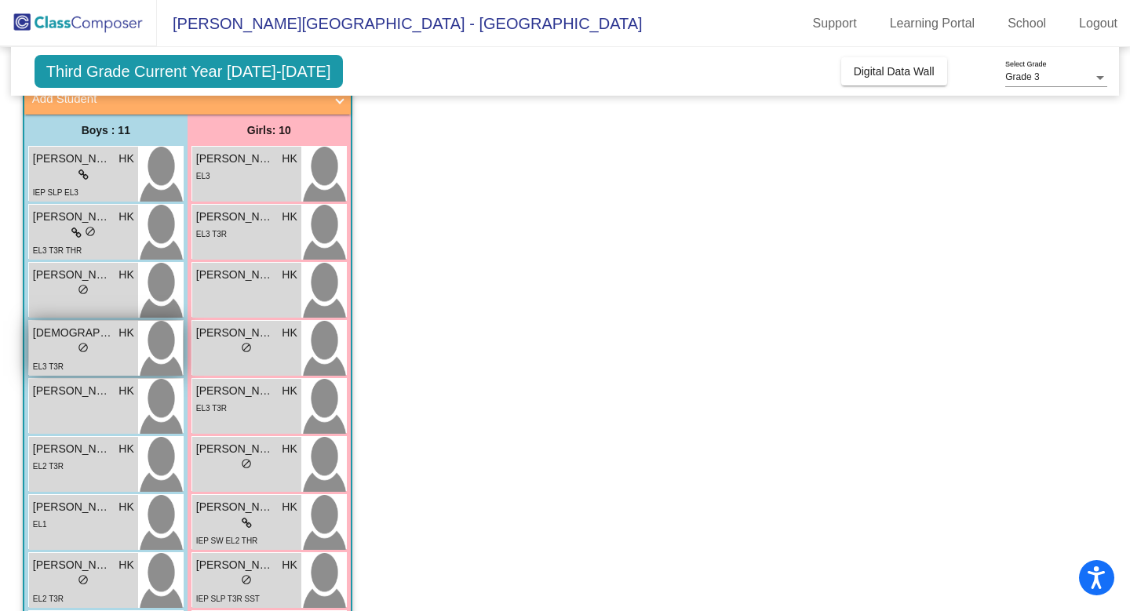
click at [58, 361] on div "EL3 T3R" at bounding box center [48, 366] width 31 height 16
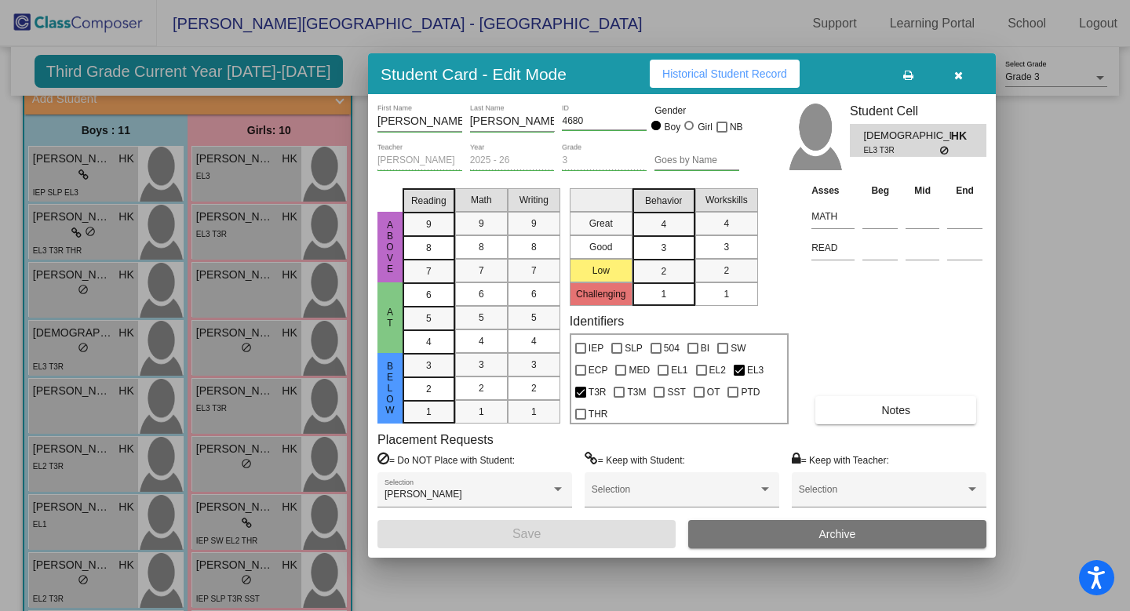
click at [698, 78] on span "Historical Student Record" at bounding box center [724, 73] width 125 height 13
click at [954, 78] on icon "button" at bounding box center [958, 75] width 9 height 11
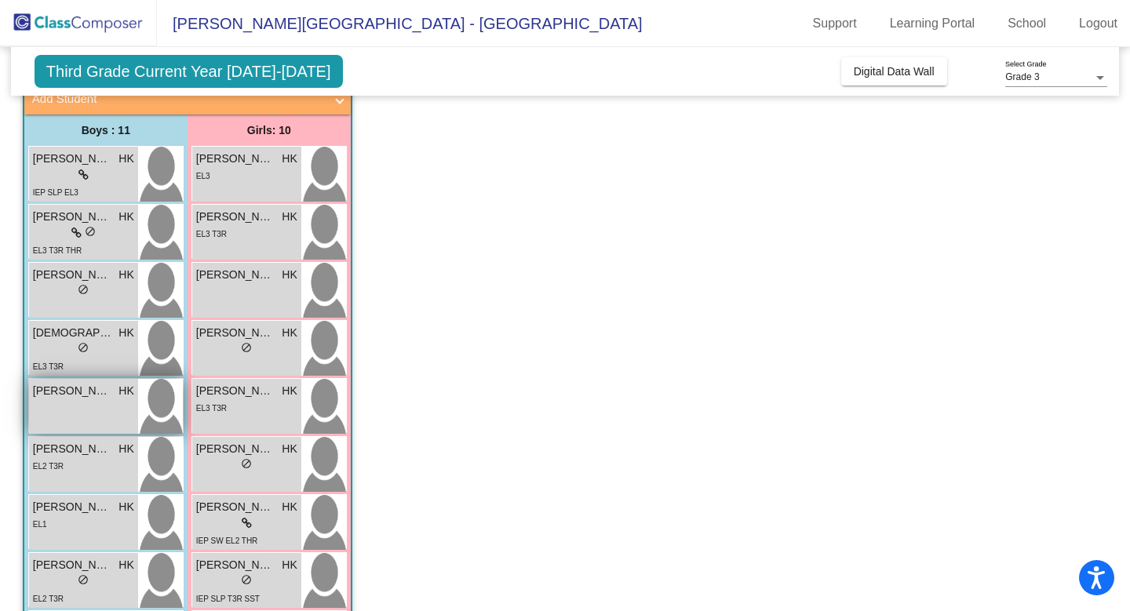
click at [86, 405] on div "[PERSON_NAME] HK lock do_not_disturb_alt" at bounding box center [83, 406] width 109 height 55
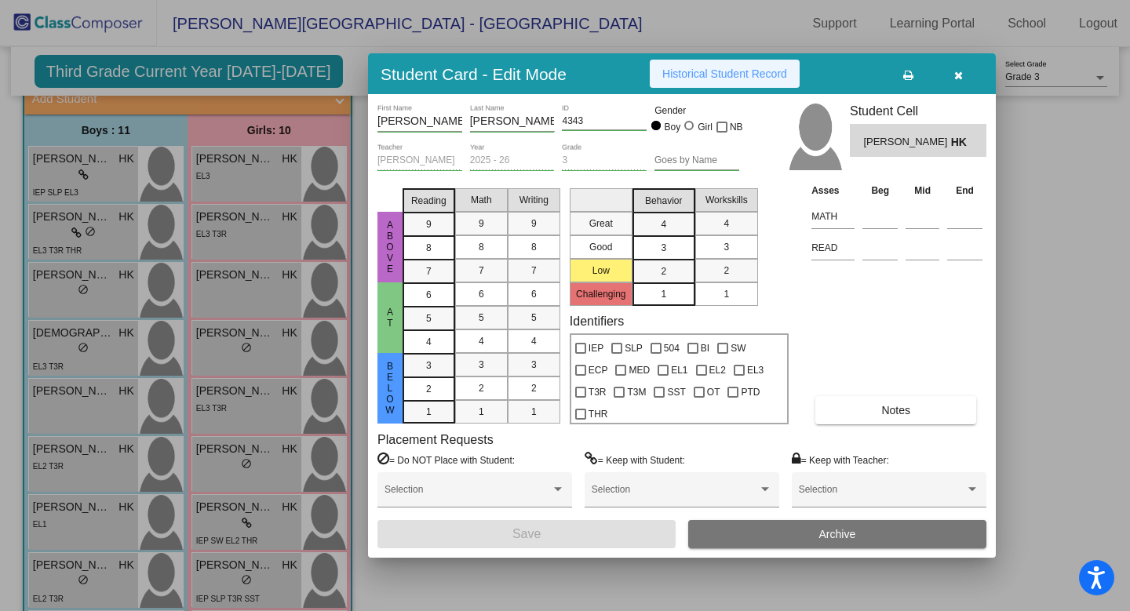
click at [739, 75] on span "Historical Student Record" at bounding box center [724, 73] width 125 height 13
click at [956, 73] on icon "button" at bounding box center [958, 75] width 9 height 11
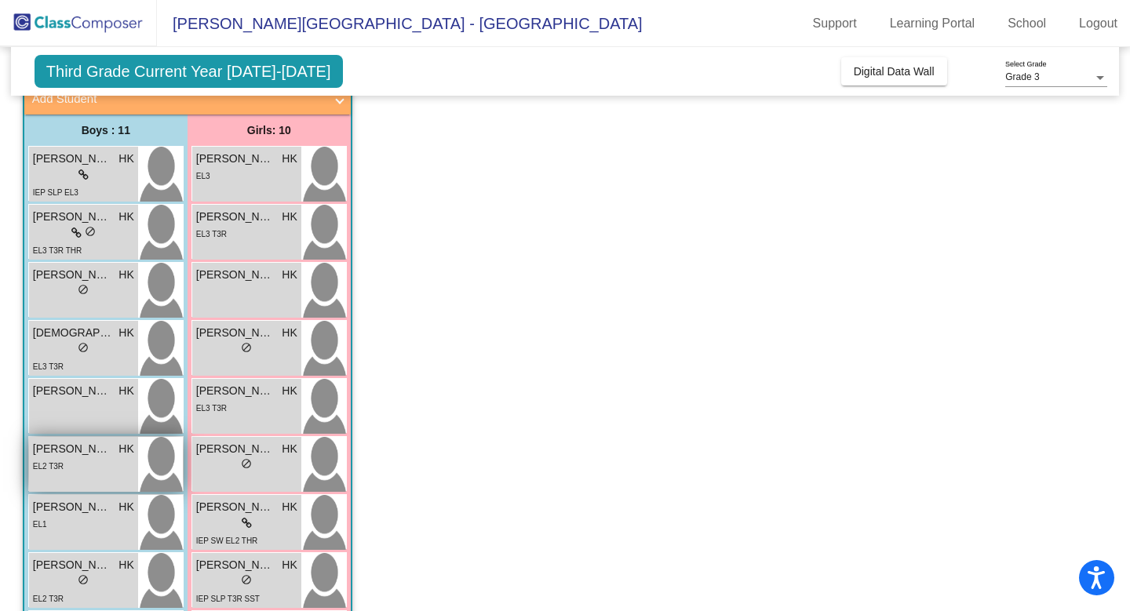
click at [101, 461] on div "EL2 T3R" at bounding box center [83, 466] width 101 height 16
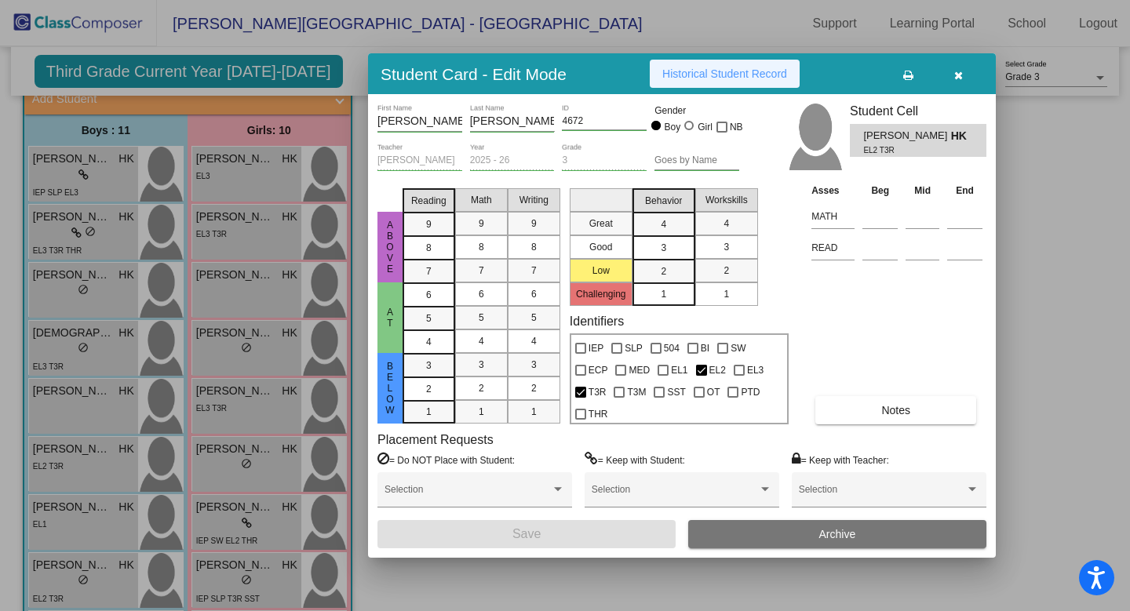
click at [697, 79] on span "Historical Student Record" at bounding box center [724, 73] width 125 height 13
click at [970, 74] on button "button" at bounding box center [958, 74] width 50 height 28
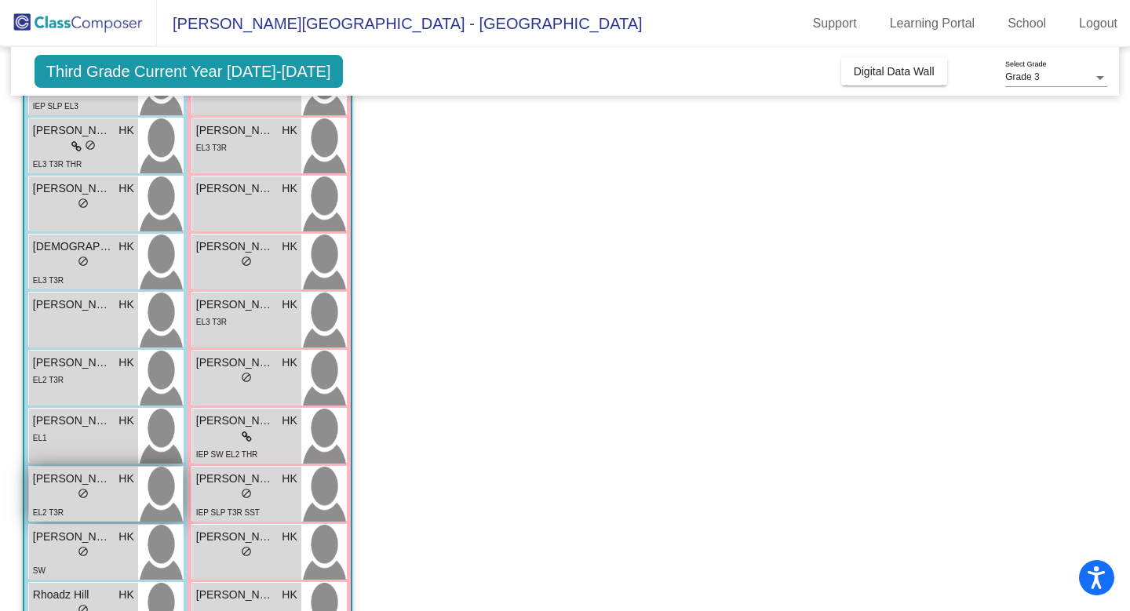
scroll to position [192, 0]
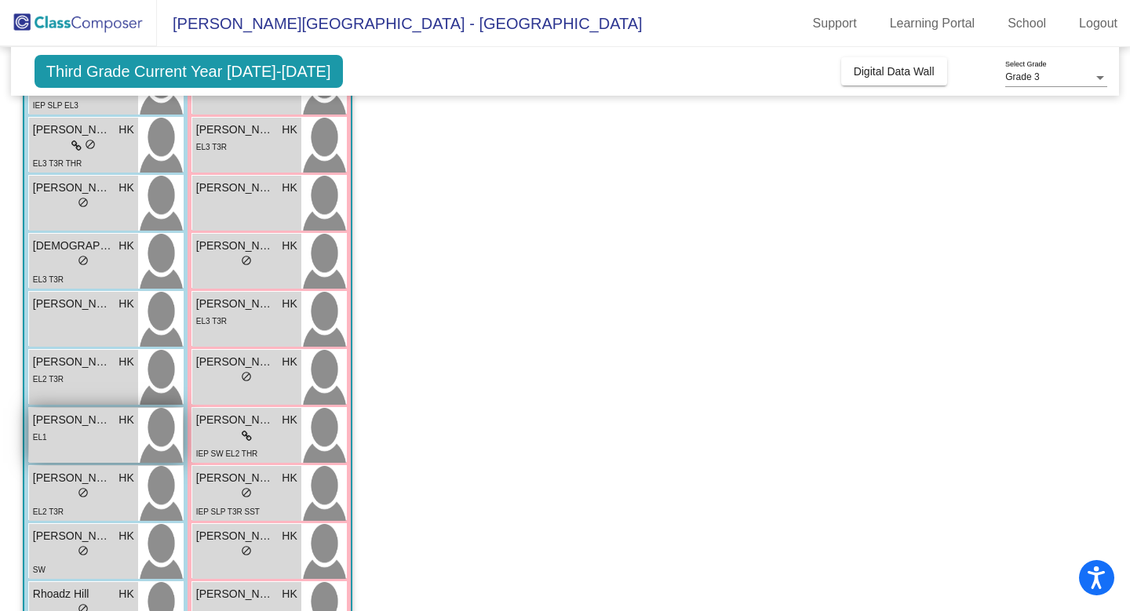
click at [102, 440] on div "EL1" at bounding box center [83, 437] width 101 height 16
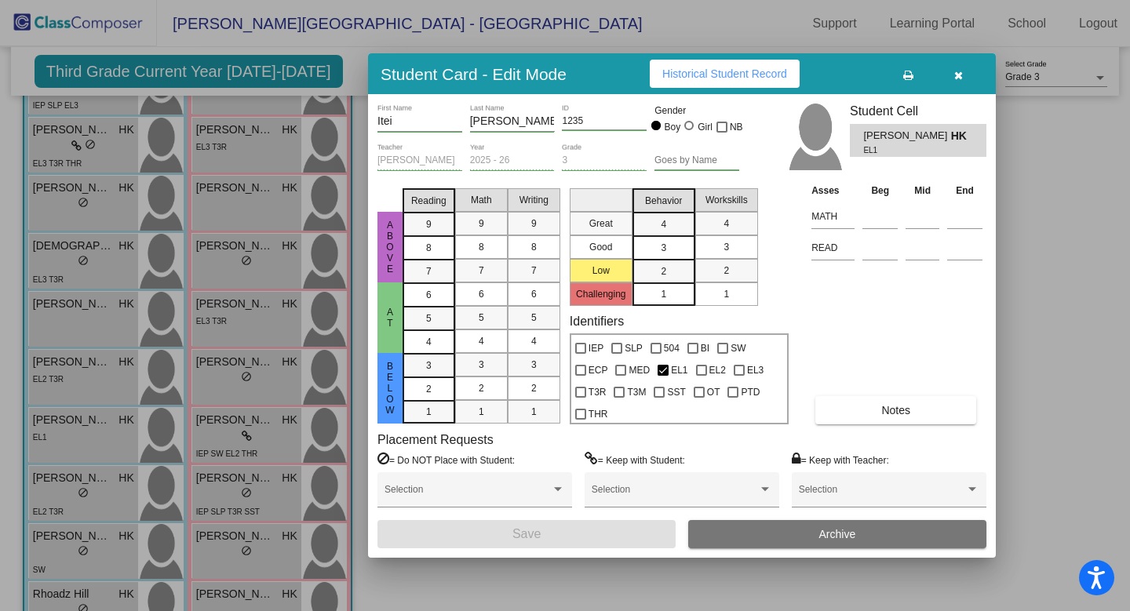
click at [669, 80] on span "Historical Student Record" at bounding box center [724, 73] width 125 height 13
click at [964, 77] on button "button" at bounding box center [958, 74] width 50 height 28
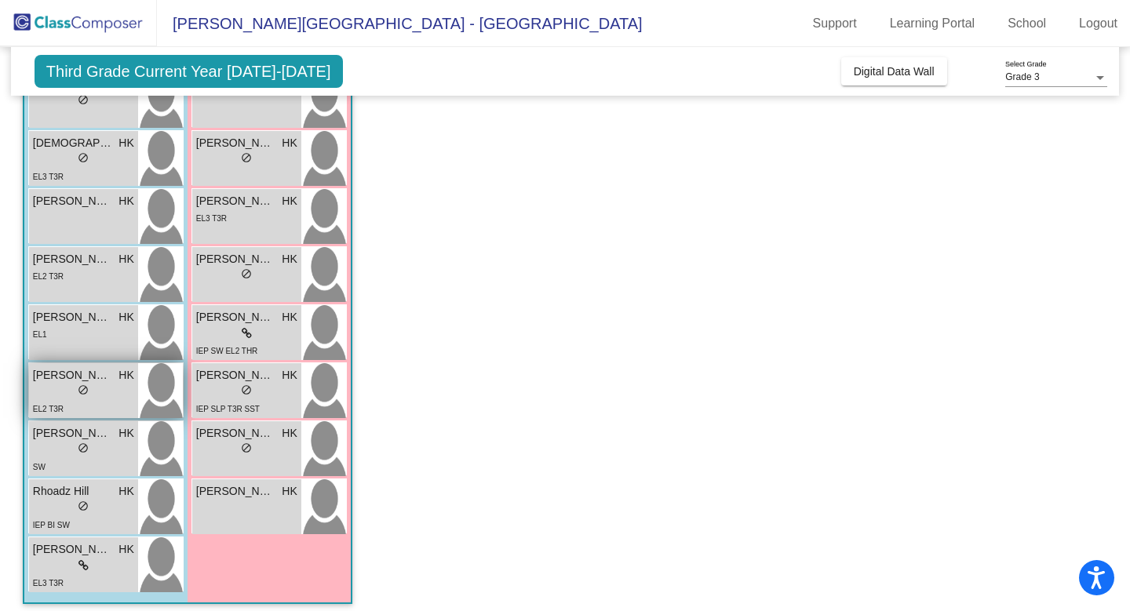
scroll to position [296, 0]
click at [89, 384] on div "lock do_not_disturb_alt" at bounding box center [83, 391] width 101 height 16
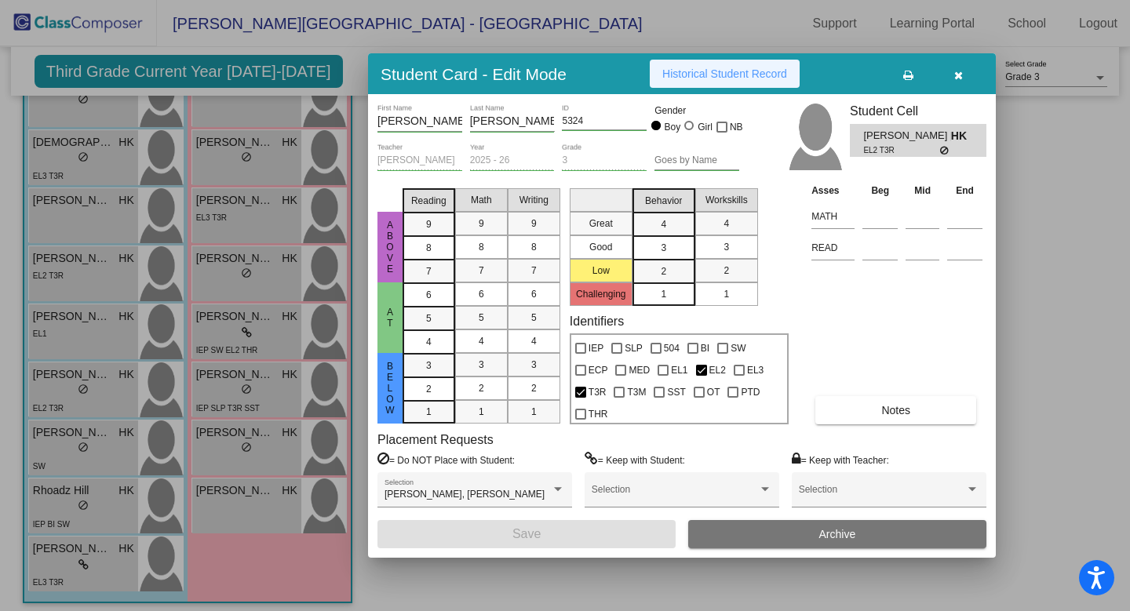
click at [752, 74] on span "Historical Student Record" at bounding box center [724, 73] width 125 height 13
click at [967, 74] on button "button" at bounding box center [958, 74] width 50 height 28
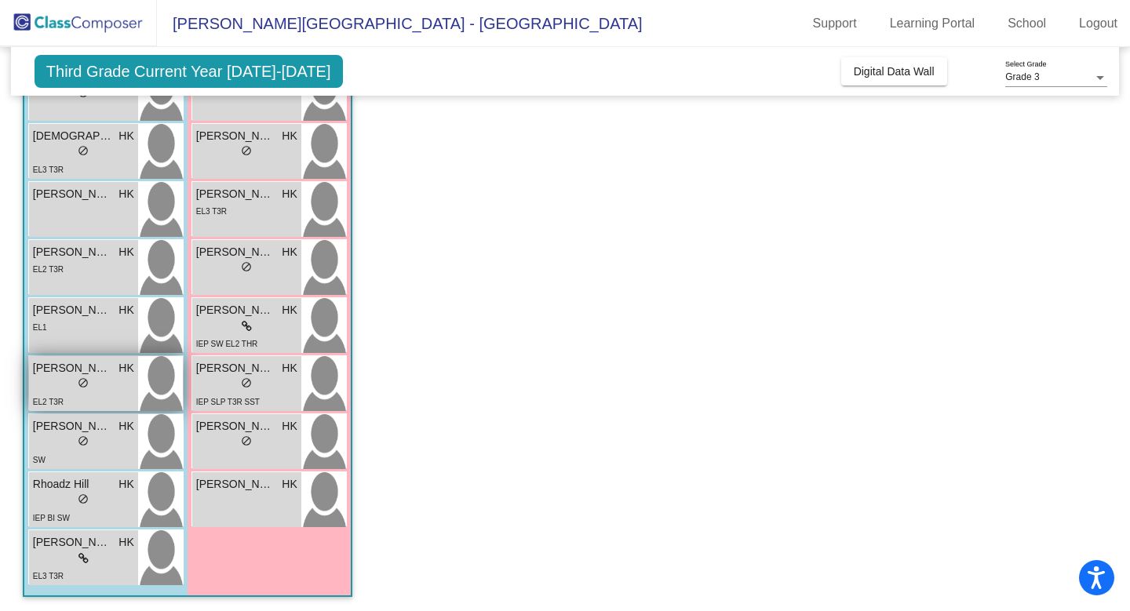
scroll to position [304, 0]
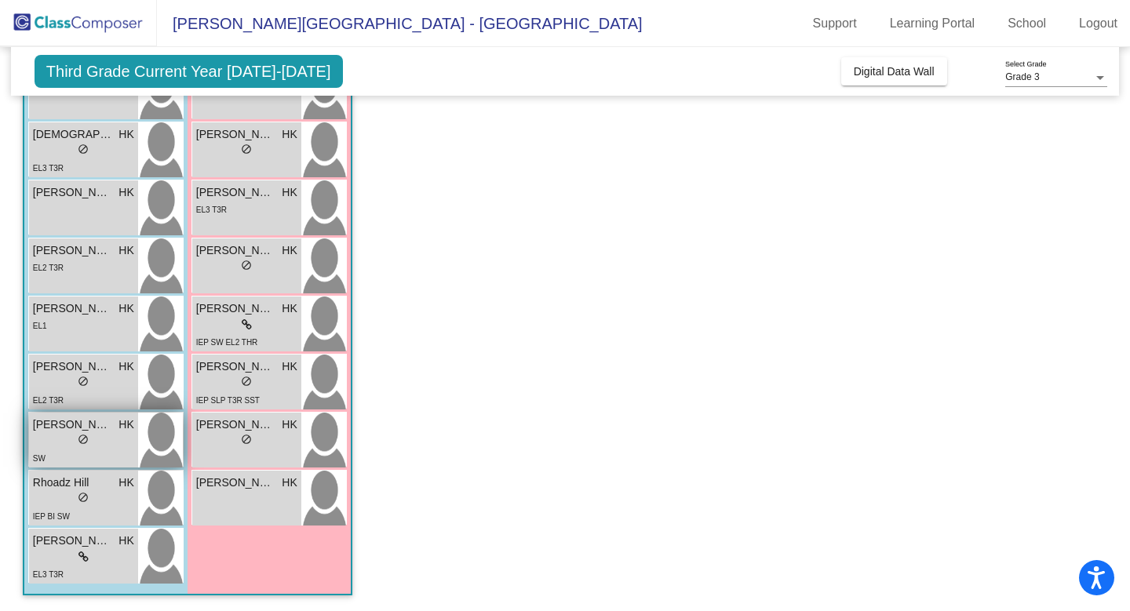
click at [54, 426] on span "[PERSON_NAME]" at bounding box center [72, 425] width 78 height 16
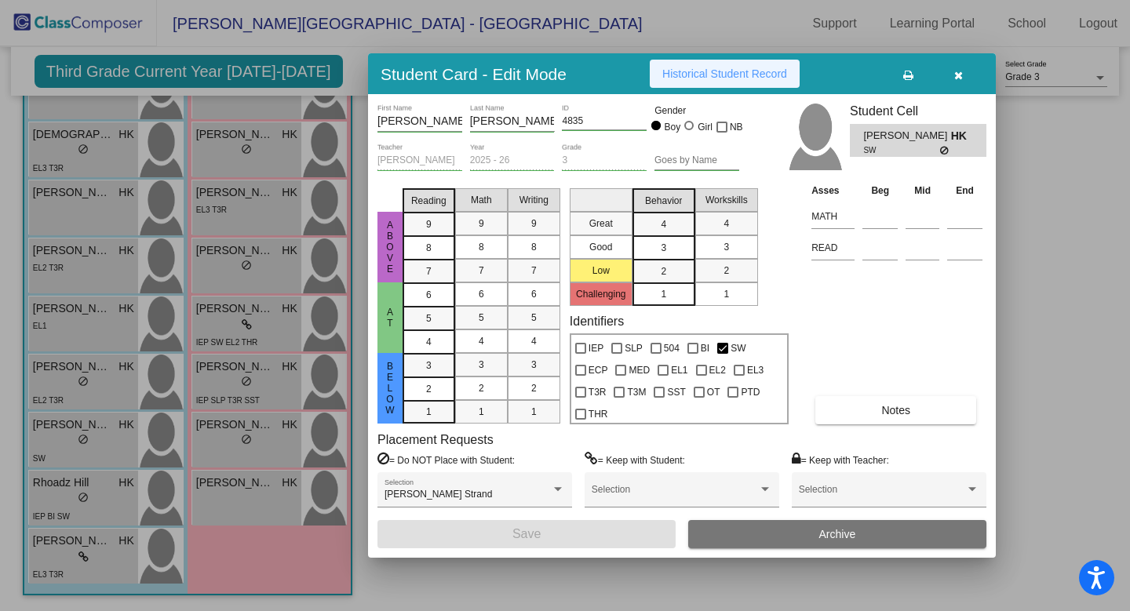
click at [716, 71] on span "Historical Student Record" at bounding box center [724, 73] width 125 height 13
click at [965, 73] on button "button" at bounding box center [958, 74] width 50 height 28
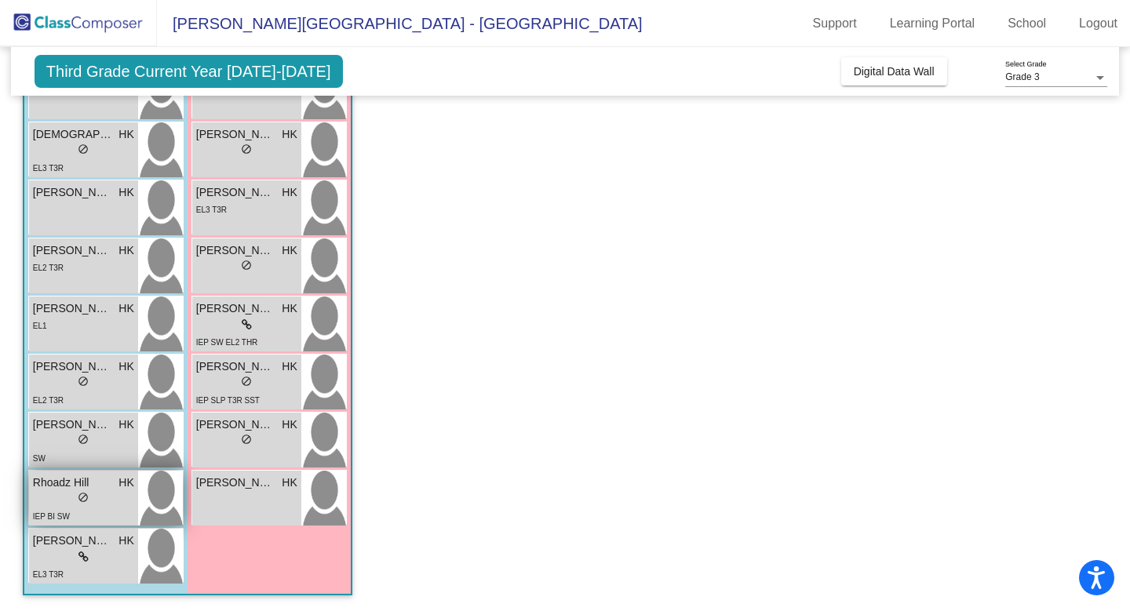
click at [75, 491] on div "lock do_not_disturb_alt" at bounding box center [83, 499] width 101 height 16
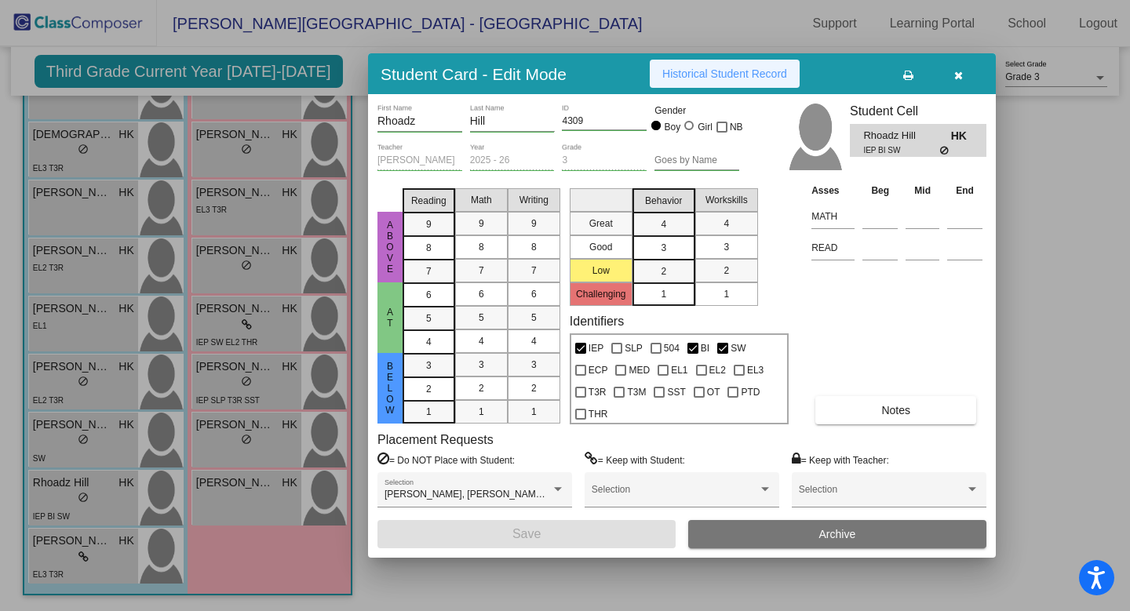
click at [720, 77] on span "Historical Student Record" at bounding box center [724, 73] width 125 height 13
click at [963, 78] on button "button" at bounding box center [958, 74] width 50 height 28
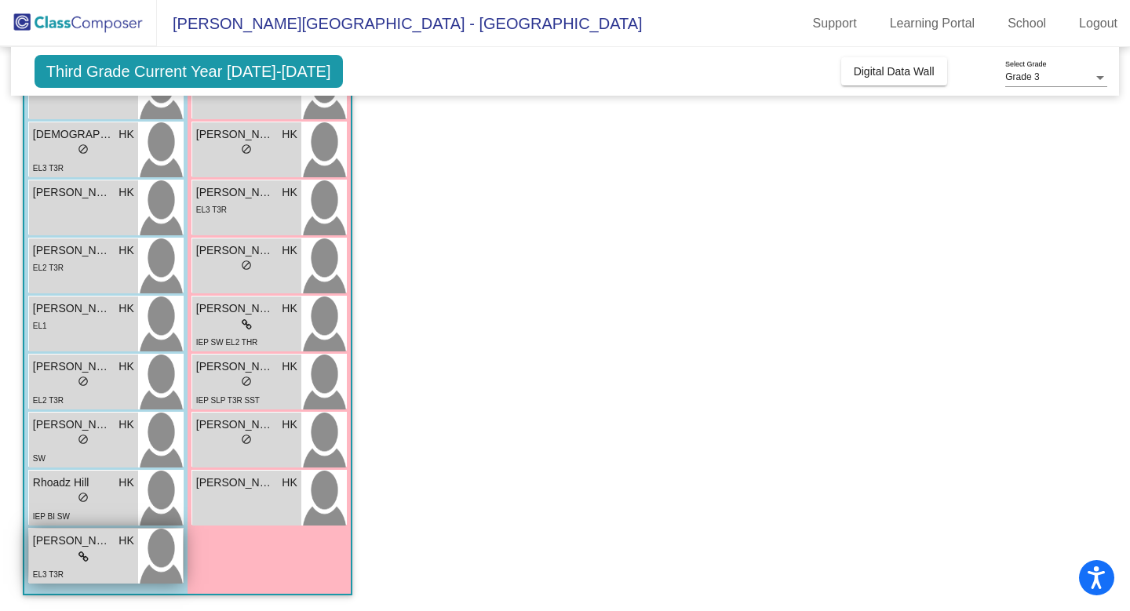
click at [59, 546] on span "[PERSON_NAME]" at bounding box center [72, 541] width 78 height 16
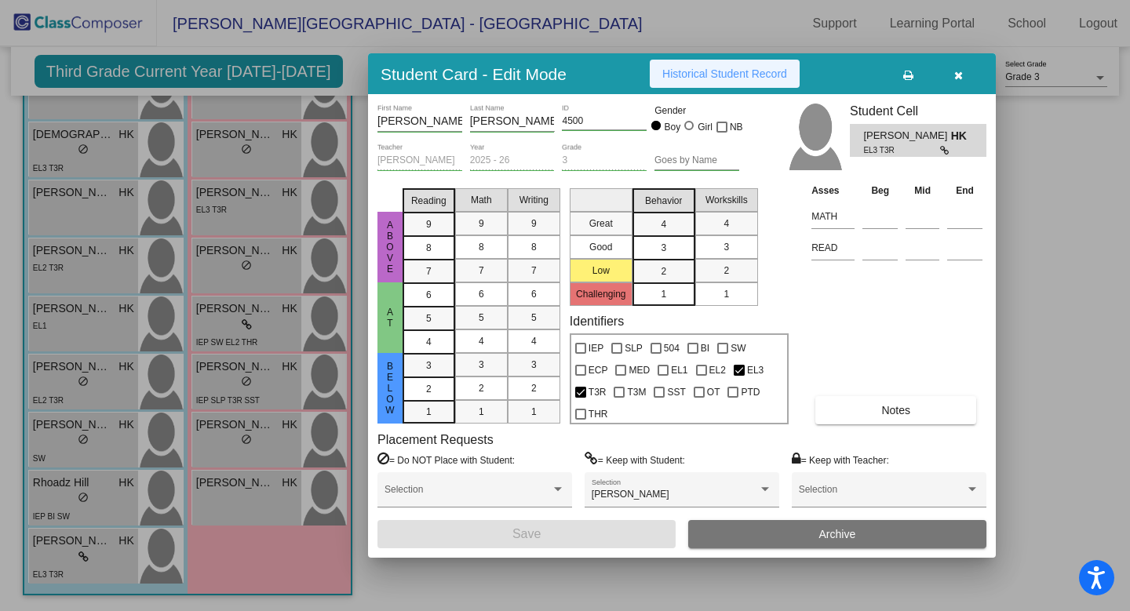
click at [770, 82] on button "Historical Student Record" at bounding box center [725, 74] width 150 height 28
click at [952, 74] on button "button" at bounding box center [958, 74] width 50 height 28
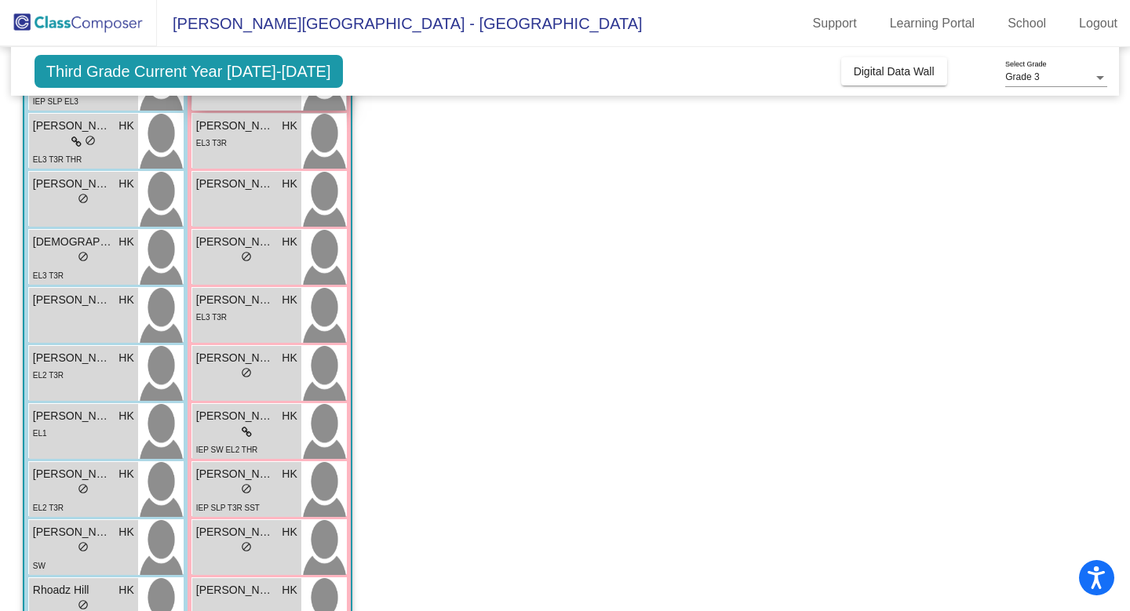
scroll to position [17, 0]
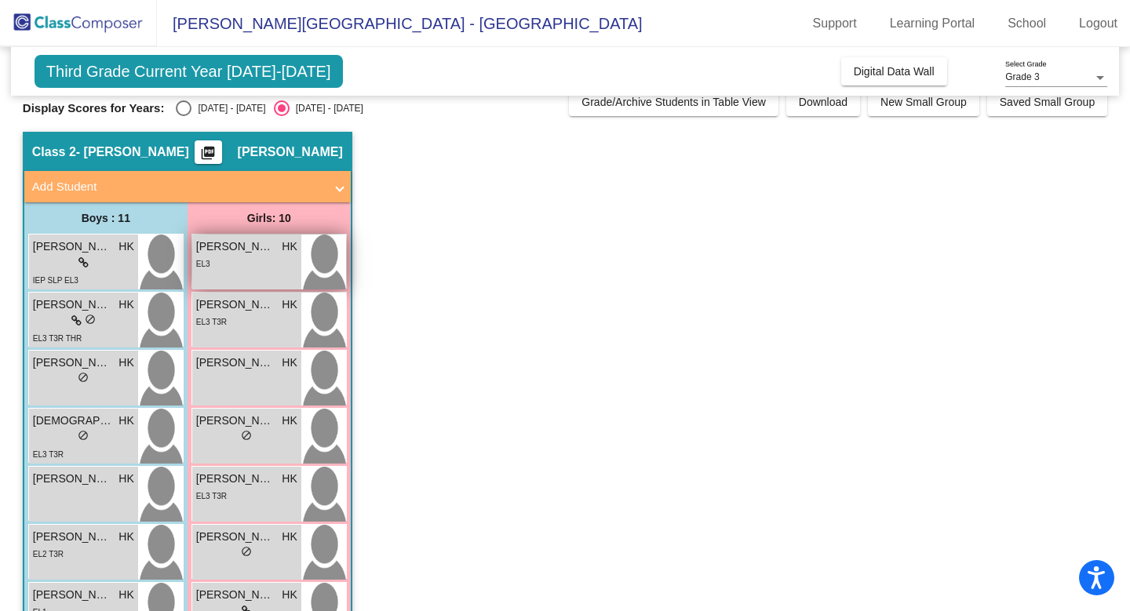
click at [239, 258] on div "EL3" at bounding box center [246, 263] width 101 height 16
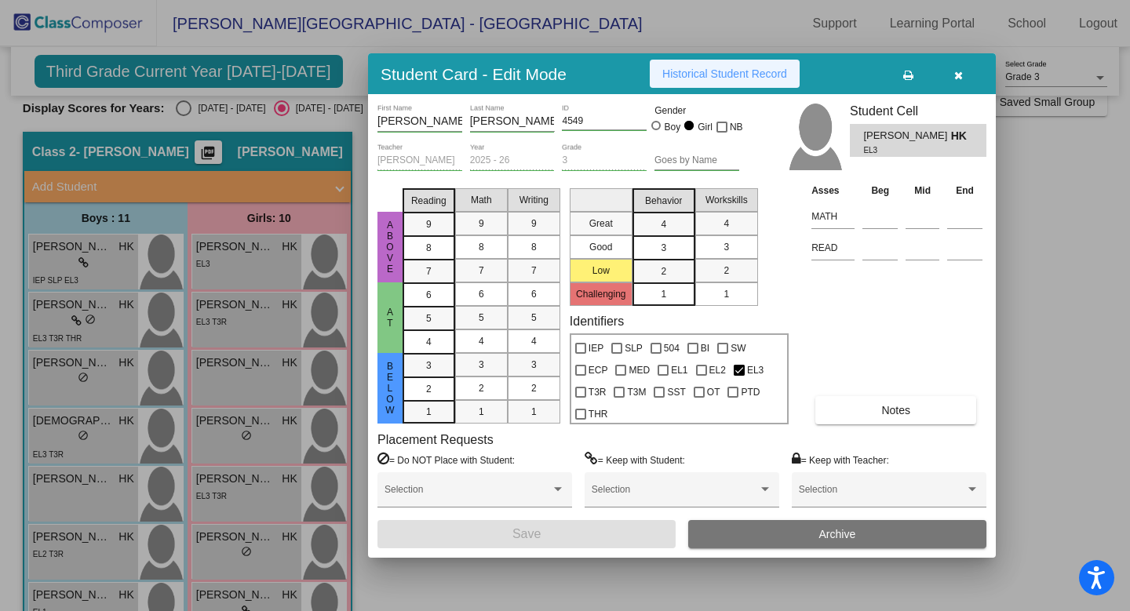
click at [751, 75] on span "Historical Student Record" at bounding box center [724, 73] width 125 height 13
click at [968, 69] on button "button" at bounding box center [958, 74] width 50 height 28
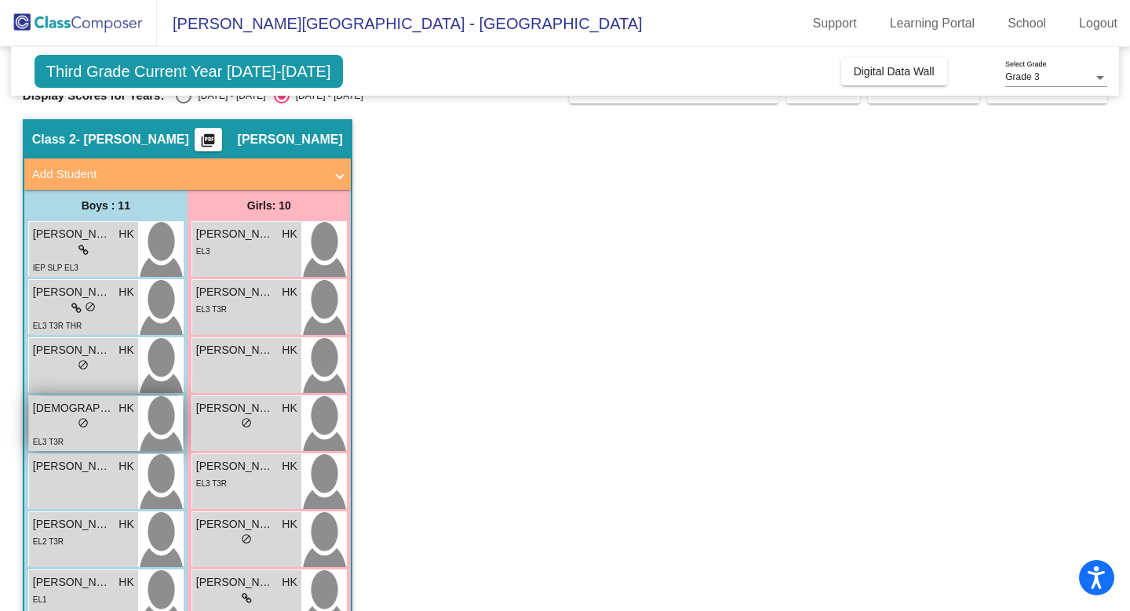
scroll to position [33, 0]
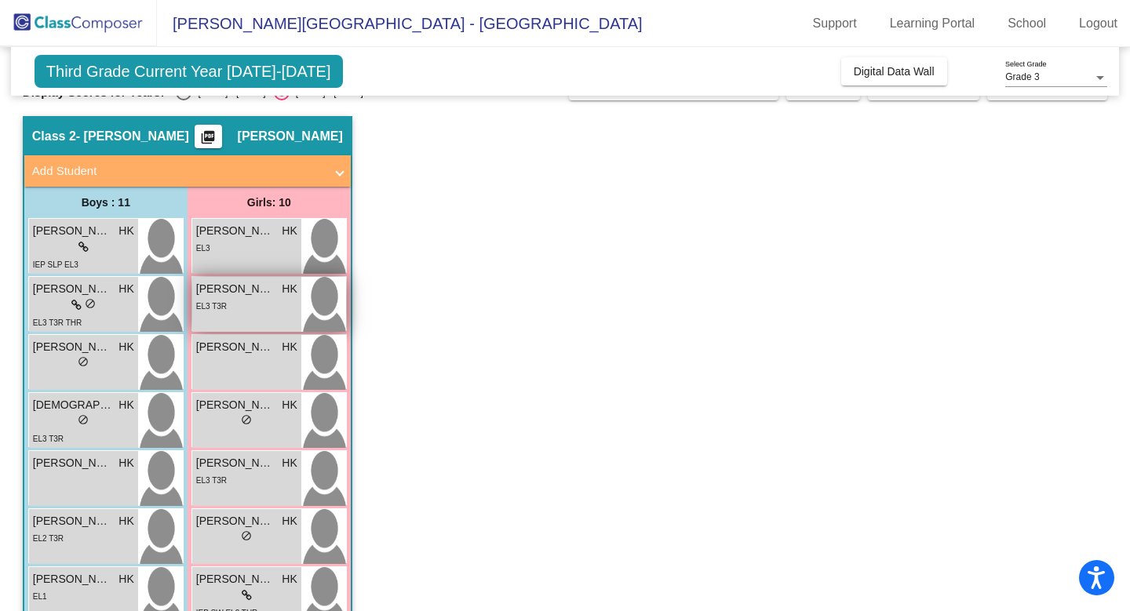
click at [225, 295] on span "[PERSON_NAME] [PERSON_NAME]" at bounding box center [235, 289] width 78 height 16
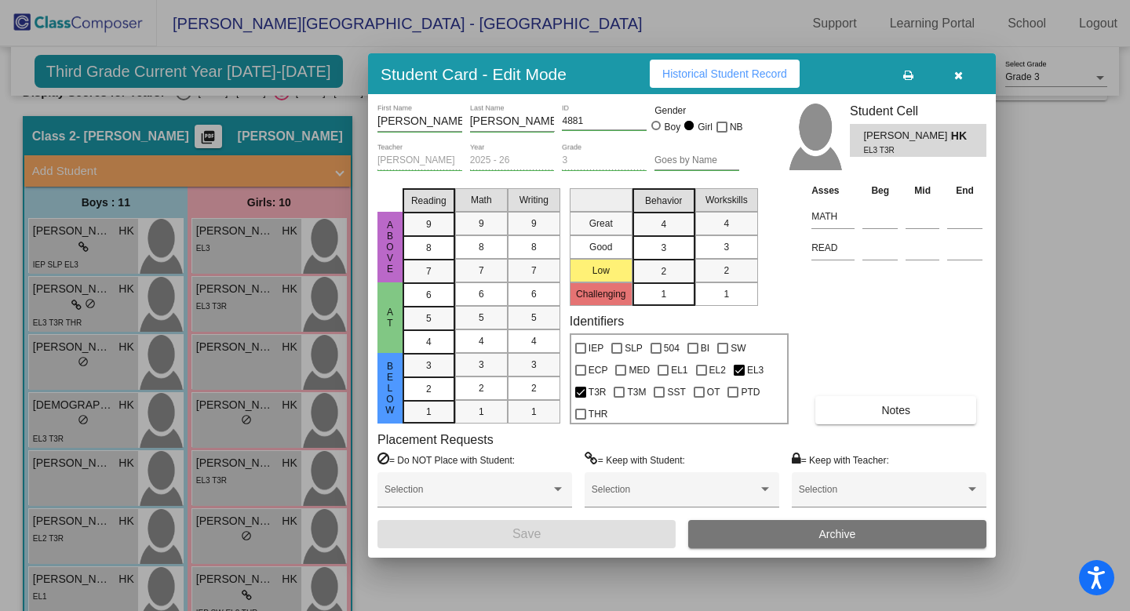
click at [714, 81] on button "Historical Student Record" at bounding box center [725, 74] width 150 height 28
click at [958, 76] on icon "button" at bounding box center [958, 75] width 9 height 11
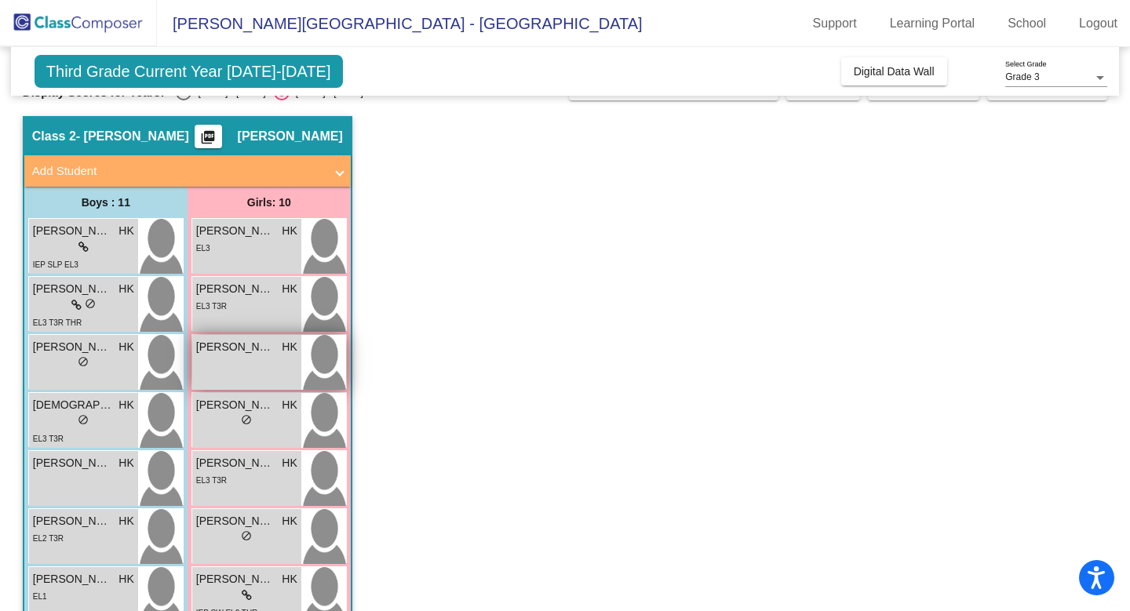
click at [272, 352] on span "[PERSON_NAME]" at bounding box center [235, 347] width 78 height 16
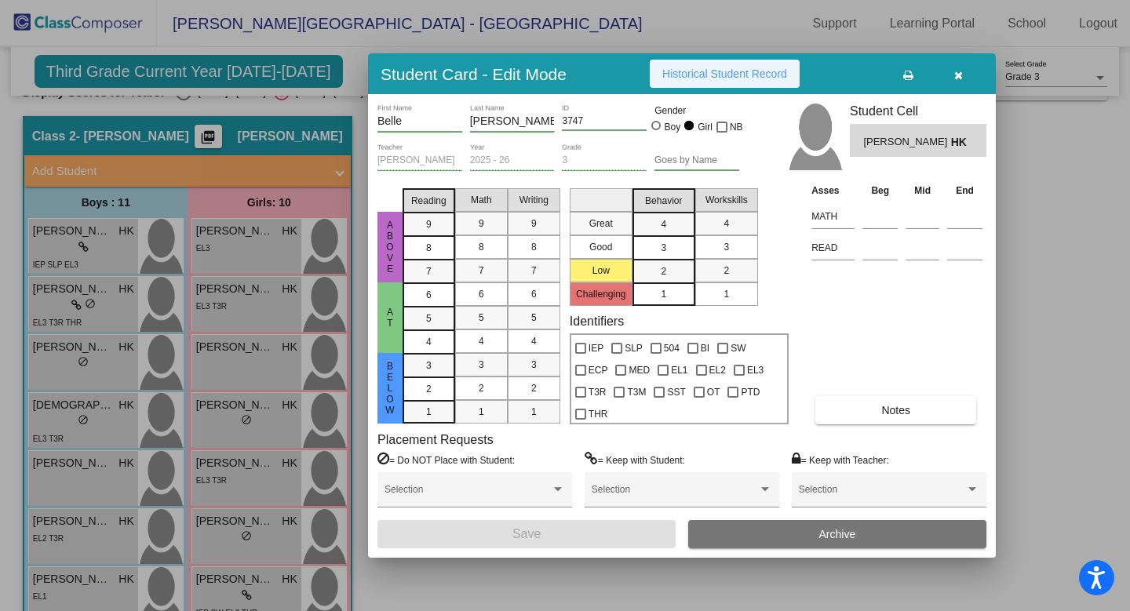
click at [682, 79] on span "Historical Student Record" at bounding box center [724, 73] width 125 height 13
click at [959, 75] on icon "button" at bounding box center [958, 75] width 9 height 11
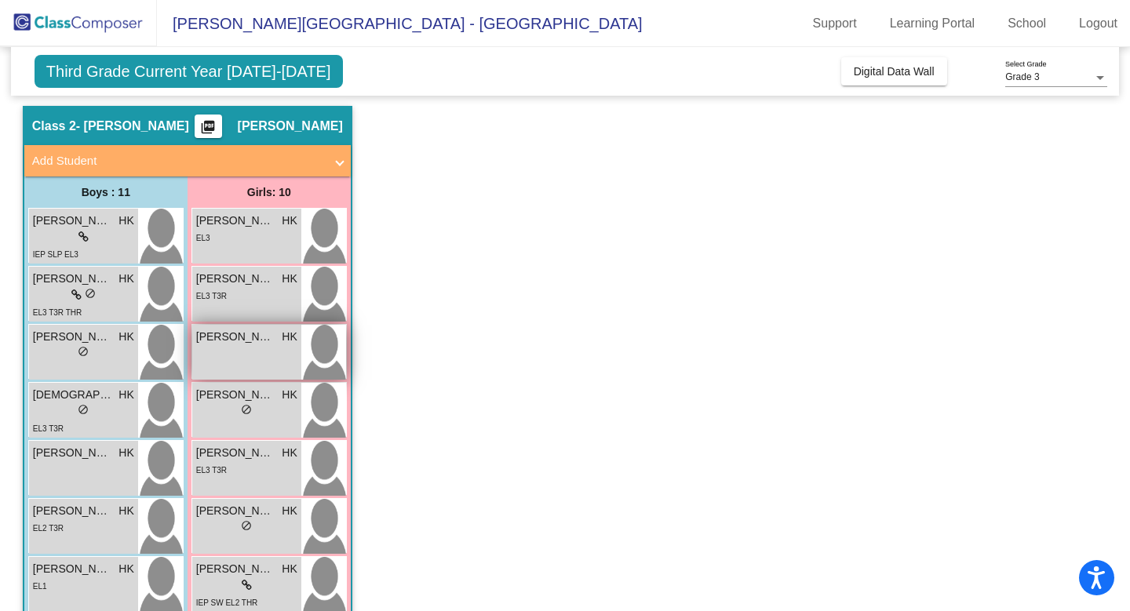
scroll to position [90, 0]
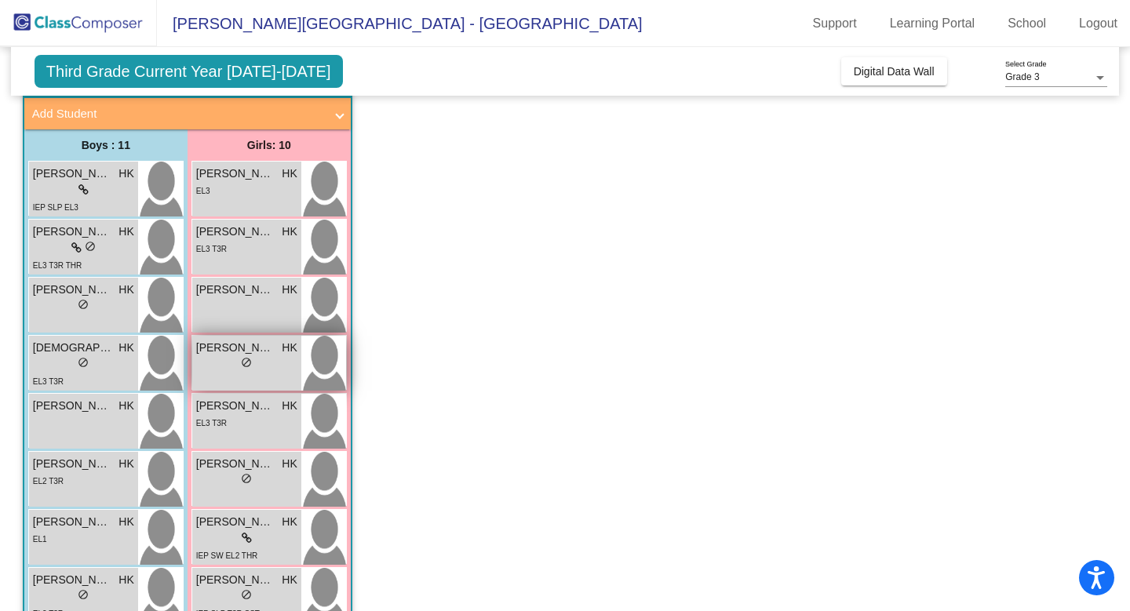
click at [215, 368] on div "lock do_not_disturb_alt" at bounding box center [246, 364] width 101 height 16
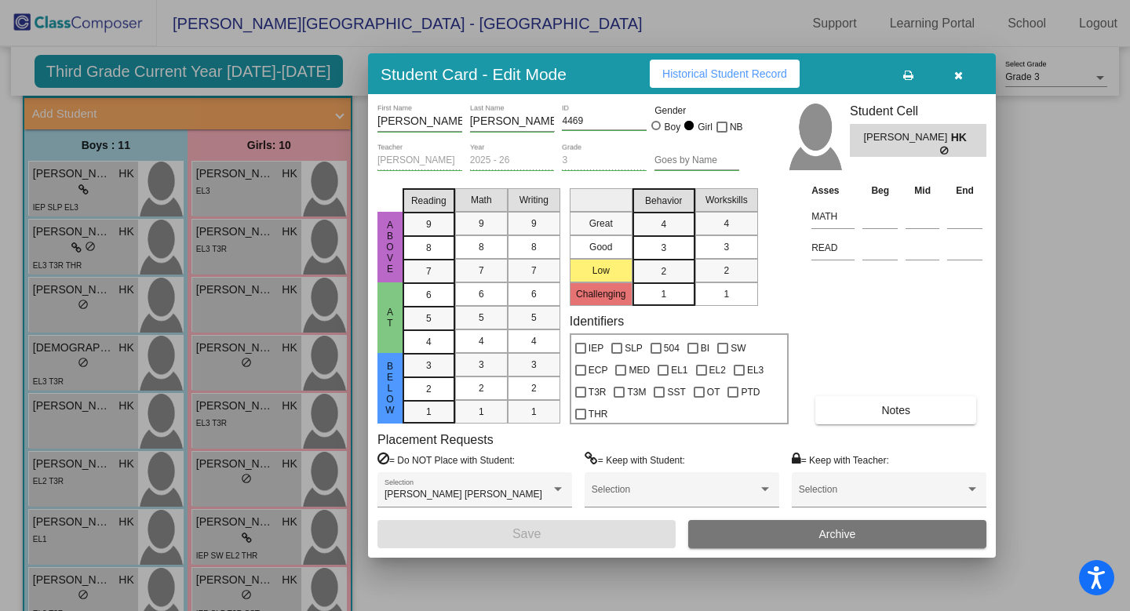
click at [685, 75] on span "Historical Student Record" at bounding box center [724, 73] width 125 height 13
click at [965, 75] on button "button" at bounding box center [958, 74] width 50 height 28
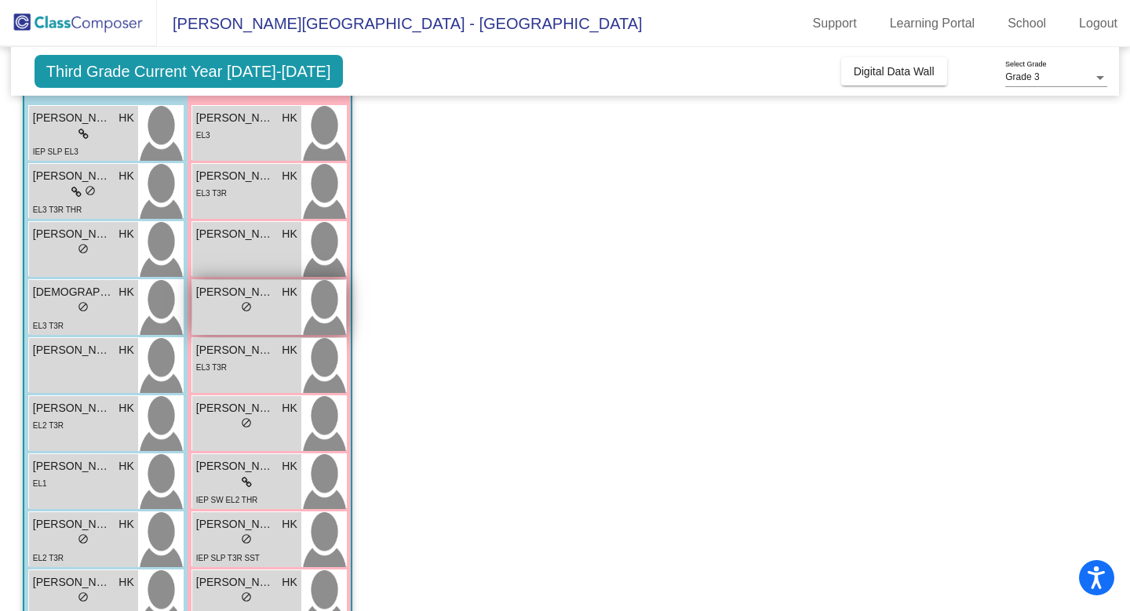
scroll to position [154, 0]
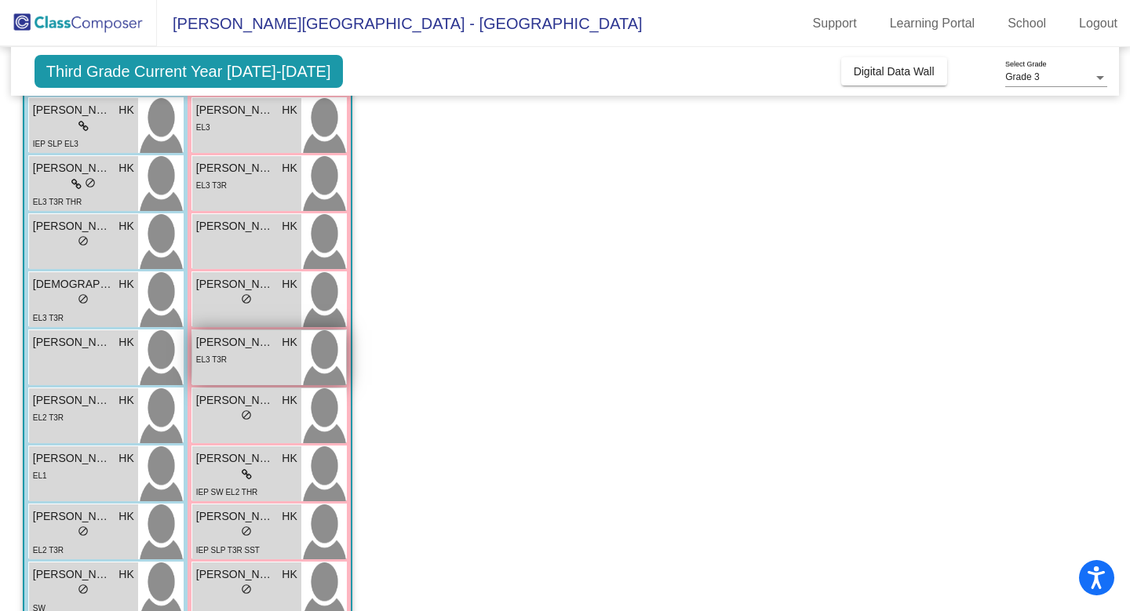
click at [223, 364] on div "EL3 T3R" at bounding box center [211, 359] width 31 height 16
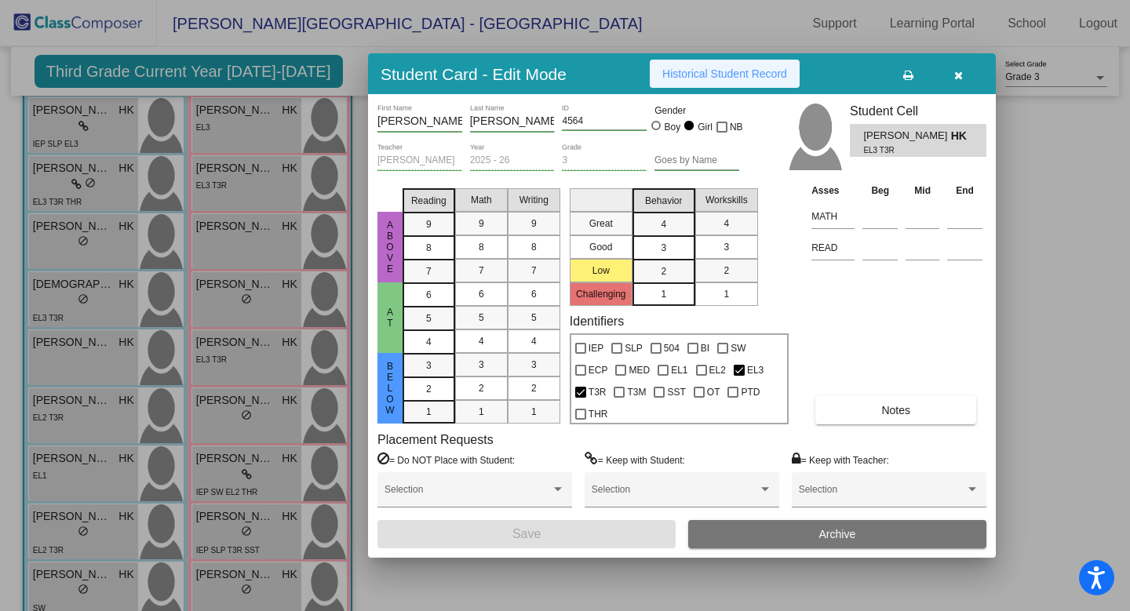
click at [731, 77] on span "Historical Student Record" at bounding box center [724, 73] width 125 height 13
click at [957, 77] on icon "button" at bounding box center [958, 75] width 9 height 11
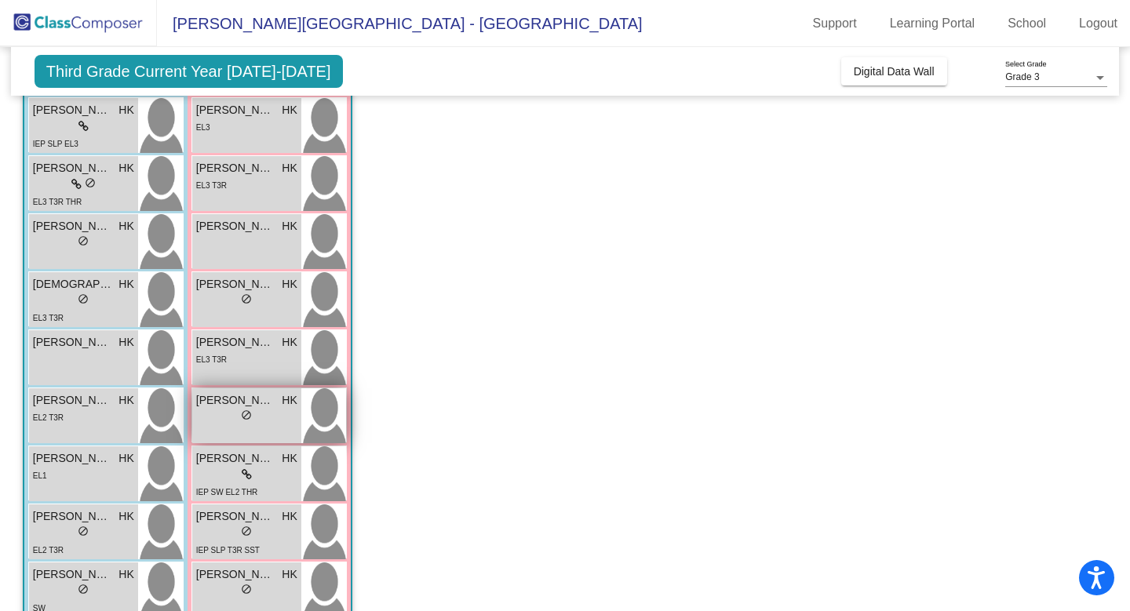
click at [249, 391] on div "[PERSON_NAME] HK lock do_not_disturb_alt" at bounding box center [246, 415] width 109 height 55
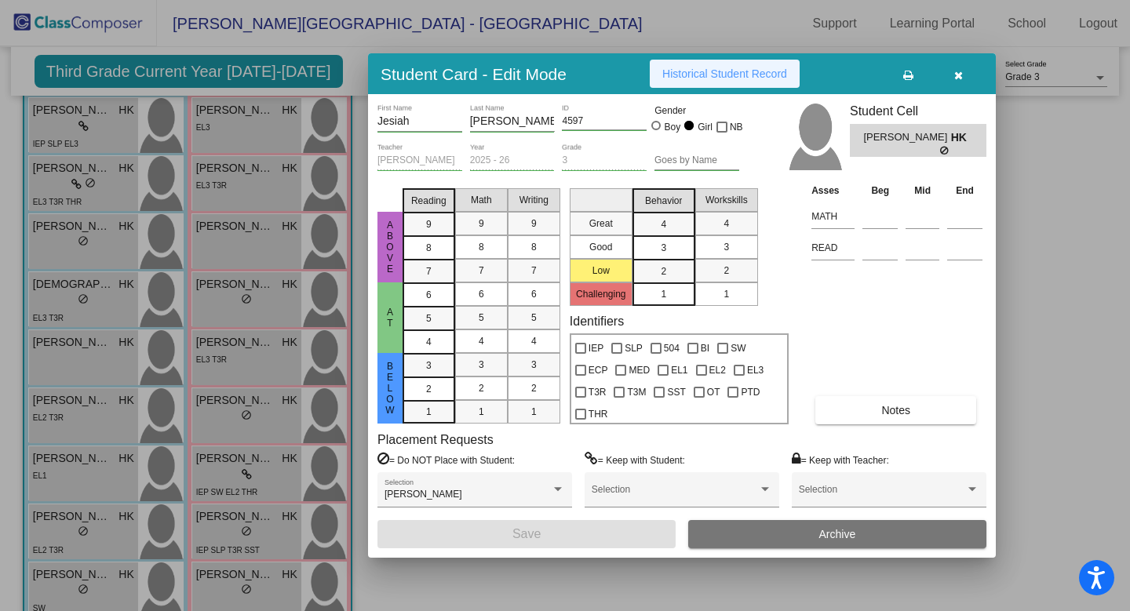
click at [761, 76] on span "Historical Student Record" at bounding box center [724, 73] width 125 height 13
click at [958, 74] on icon "button" at bounding box center [958, 75] width 9 height 11
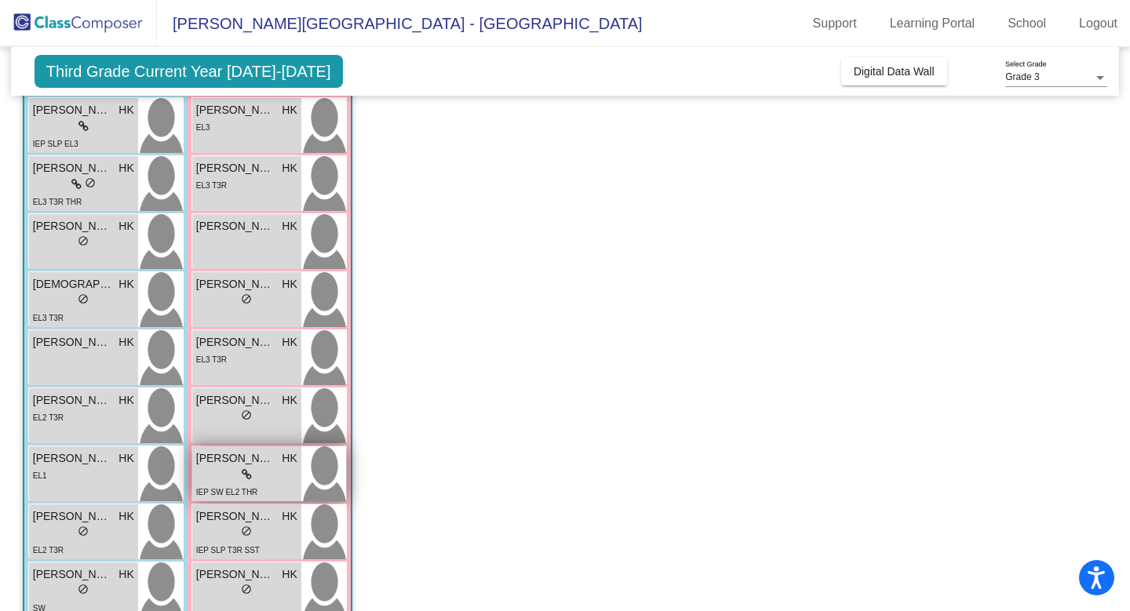
click at [225, 480] on div "lock do_not_disturb_alt" at bounding box center [246, 475] width 101 height 16
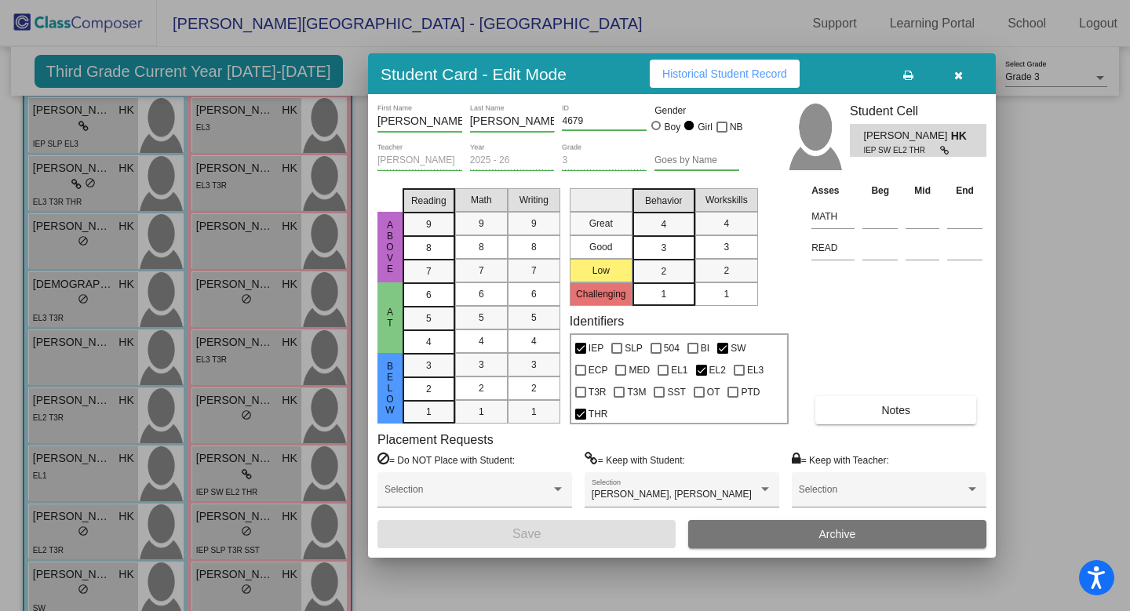
click at [703, 71] on span "Historical Student Record" at bounding box center [724, 73] width 125 height 13
click at [960, 75] on icon "button" at bounding box center [958, 75] width 9 height 11
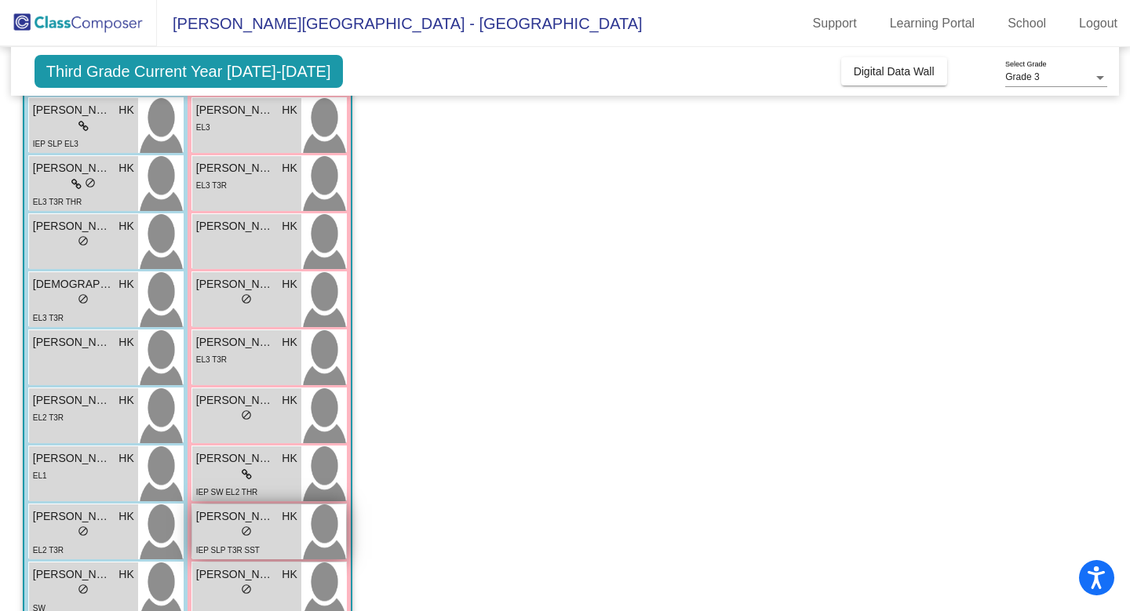
click at [235, 534] on div "lock do_not_disturb_alt" at bounding box center [246, 533] width 101 height 16
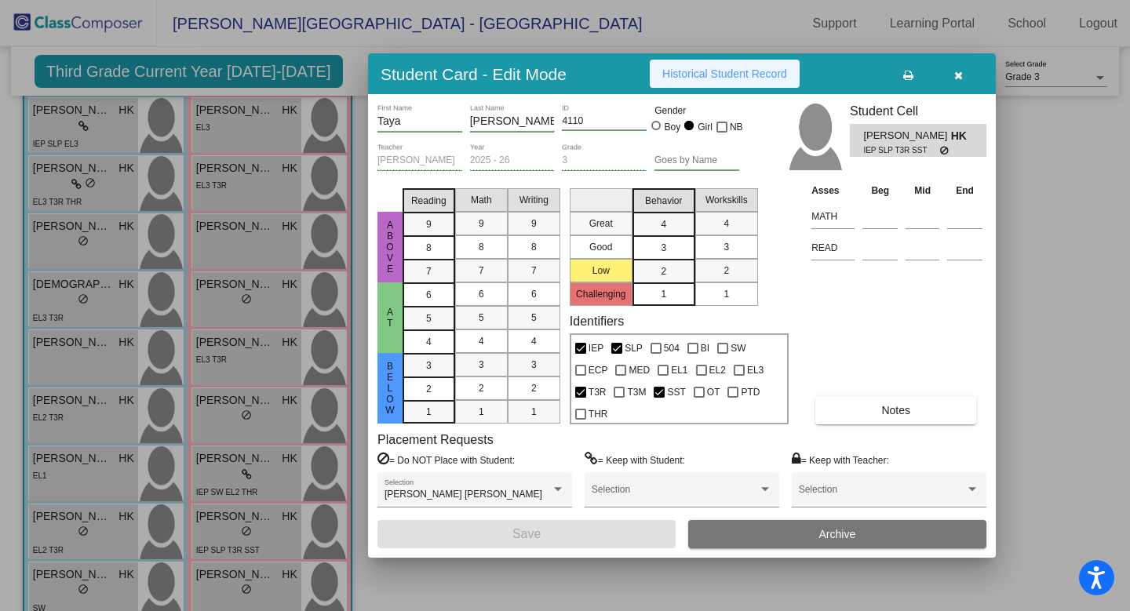
click at [705, 85] on button "Historical Student Record" at bounding box center [725, 74] width 150 height 28
click at [954, 80] on icon "button" at bounding box center [958, 75] width 9 height 11
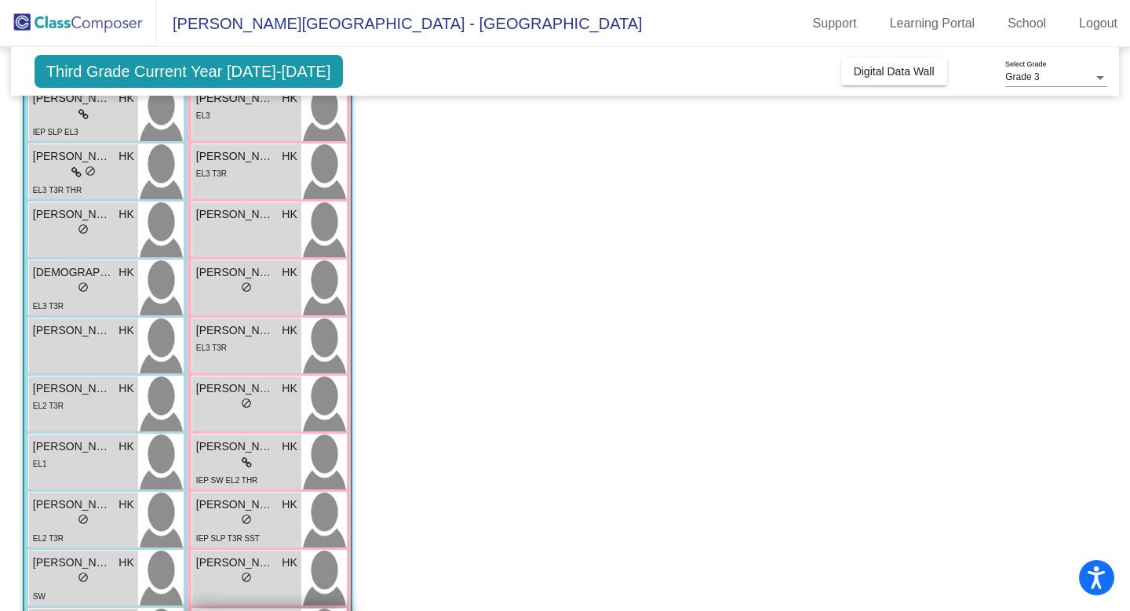
scroll to position [273, 0]
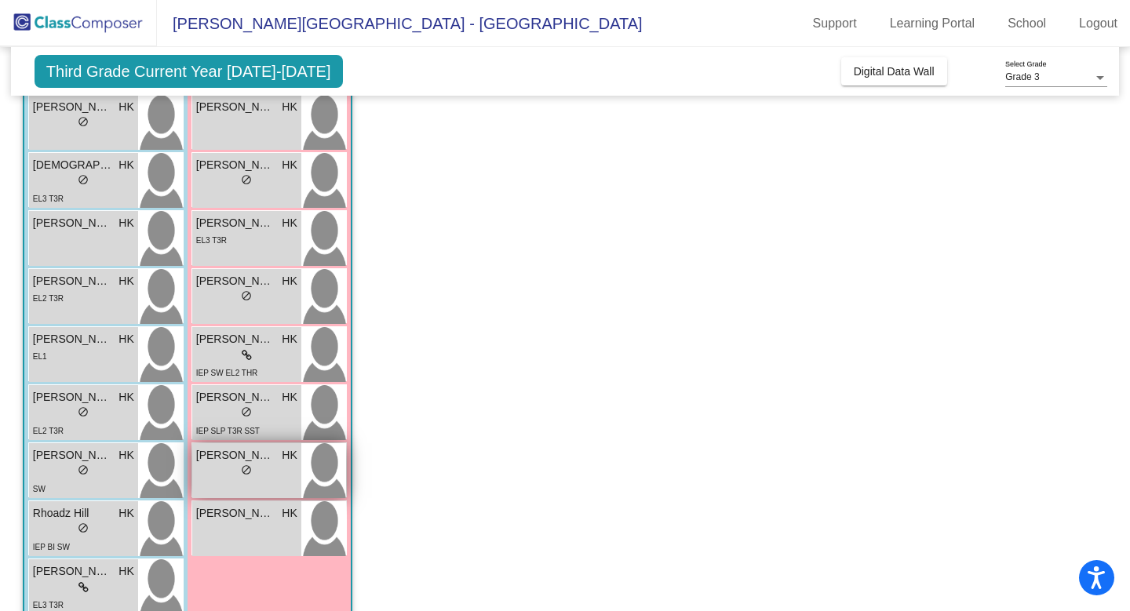
click at [260, 476] on div "lock do_not_disturb_alt" at bounding box center [246, 472] width 101 height 16
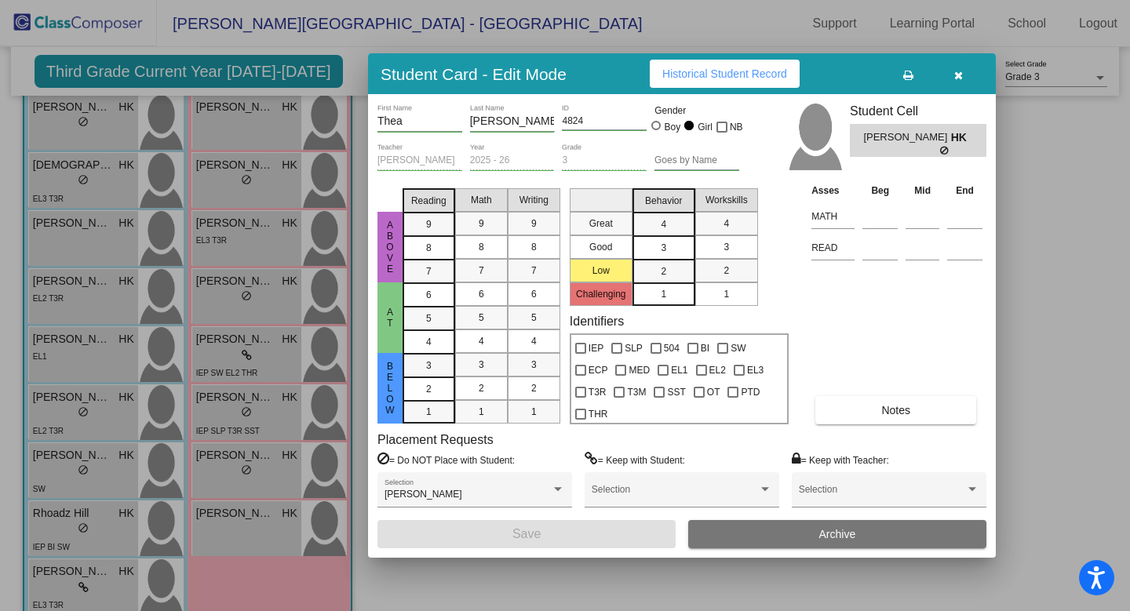
click at [739, 79] on span "Historical Student Record" at bounding box center [724, 73] width 125 height 13
click at [955, 75] on icon "button" at bounding box center [958, 75] width 9 height 11
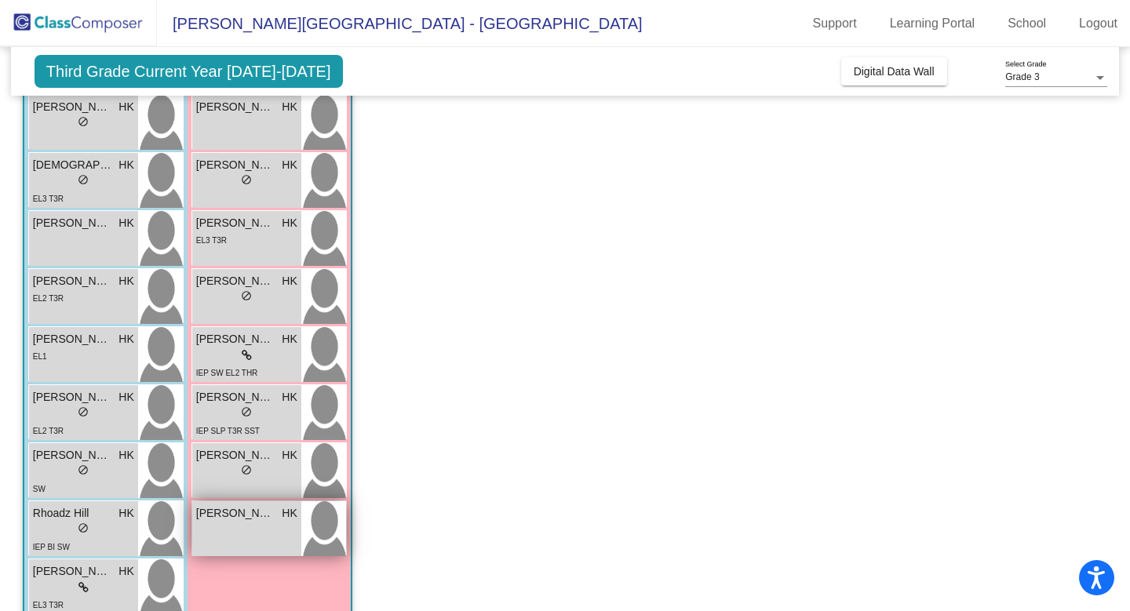
click at [253, 520] on span "[PERSON_NAME]" at bounding box center [235, 513] width 78 height 16
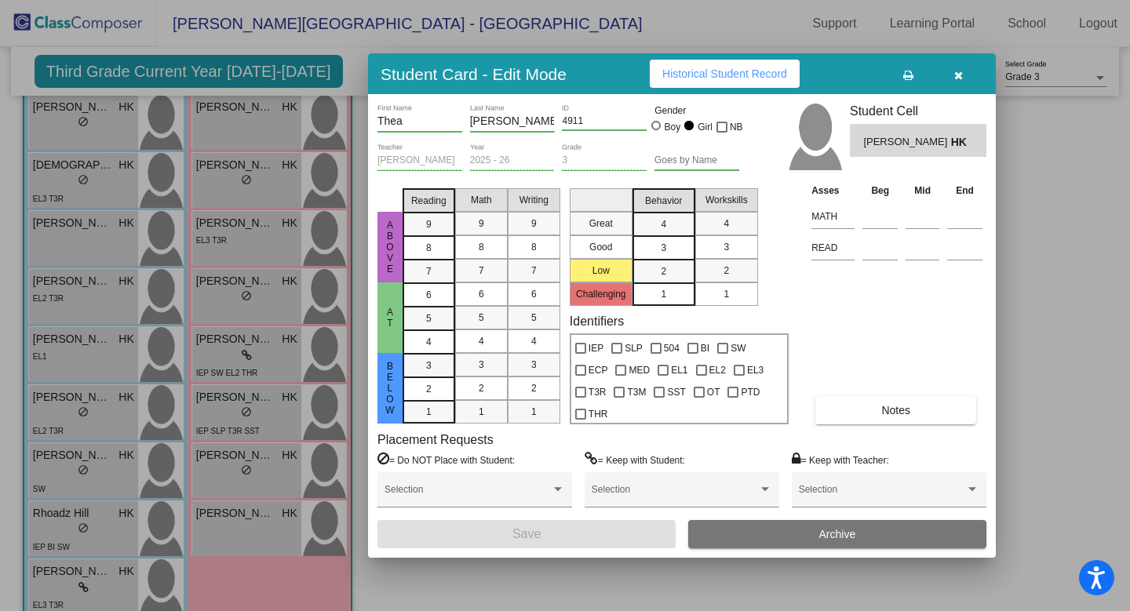
click at [701, 79] on span "Historical Student Record" at bounding box center [724, 73] width 125 height 13
click at [954, 80] on icon "button" at bounding box center [958, 75] width 9 height 11
